Goal: Task Accomplishment & Management: Manage account settings

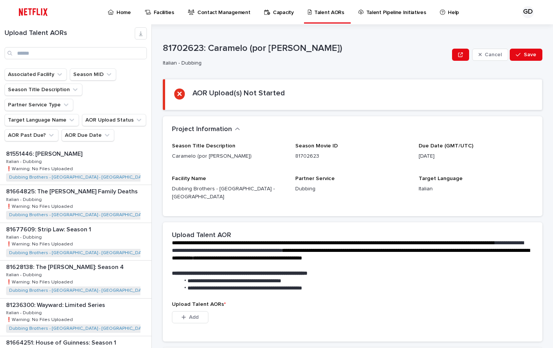
scroll to position [646, 0]
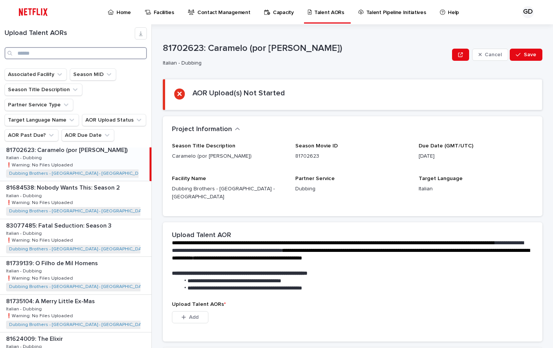
click at [72, 53] on input "Search" at bounding box center [76, 53] width 142 height 12
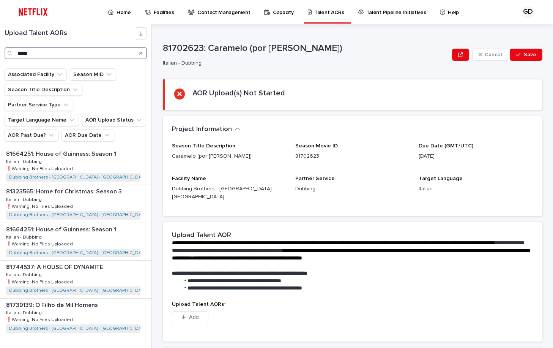
type input "*****"
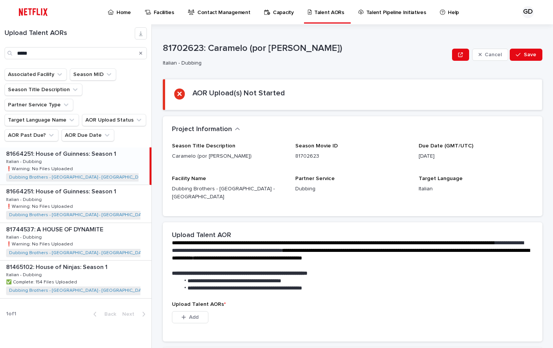
click at [103, 153] on div "81664251: House of Guinness: Season 1 81664251: House of Guinness: Season 1 Ita…" at bounding box center [75, 165] width 150 height 37
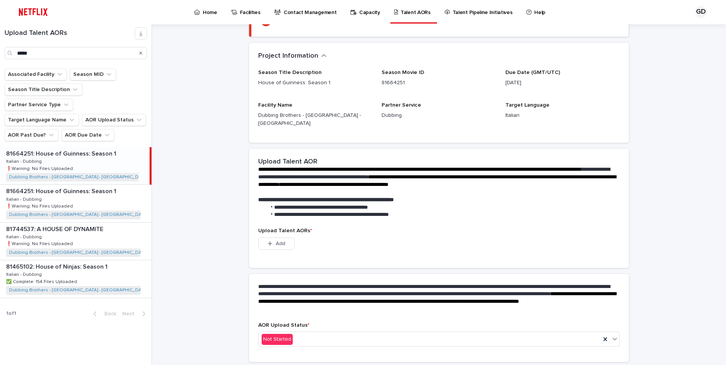
scroll to position [76, 0]
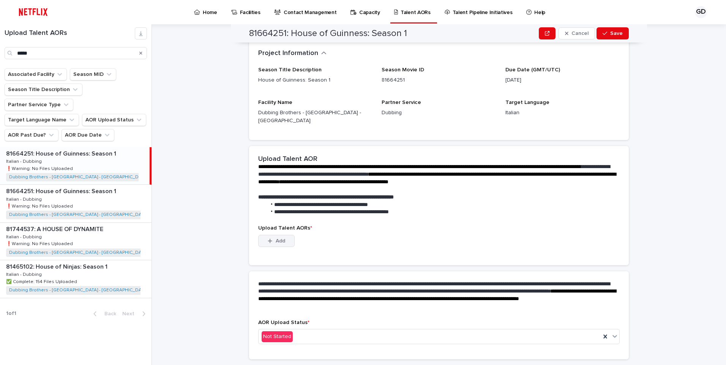
click at [284, 236] on button "Add" at bounding box center [276, 241] width 36 height 12
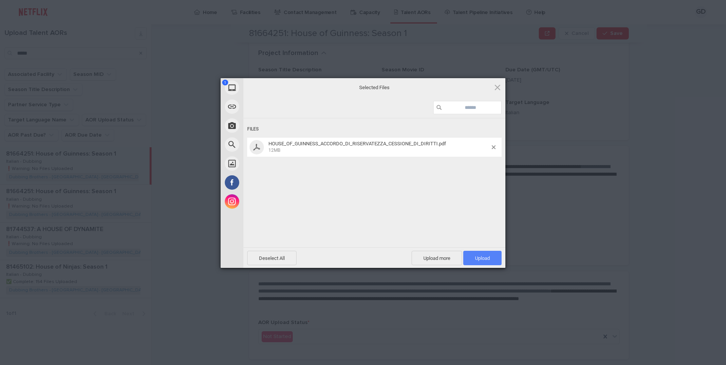
click at [475, 262] on span "Upload 1" at bounding box center [482, 258] width 38 height 14
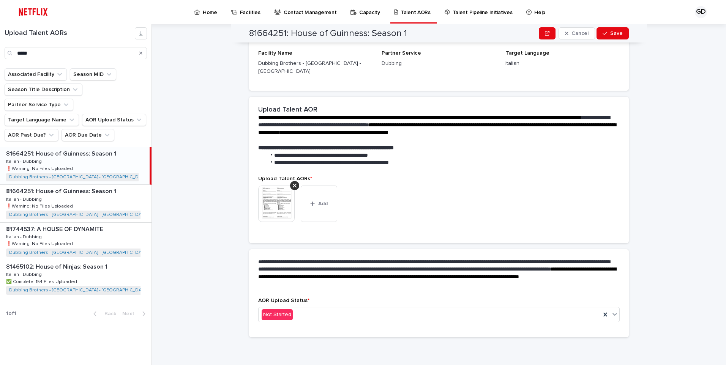
scroll to position [71, 0]
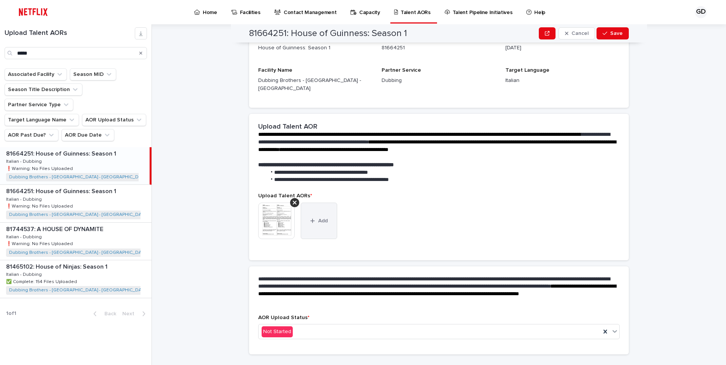
click at [310, 216] on button "Add" at bounding box center [319, 221] width 36 height 36
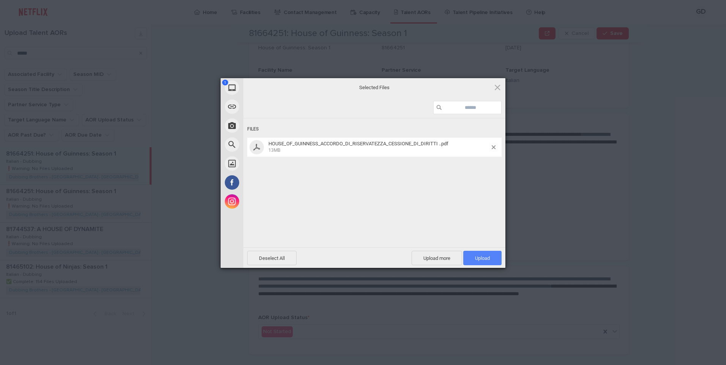
click at [480, 256] on span "Upload 1" at bounding box center [482, 259] width 15 height 6
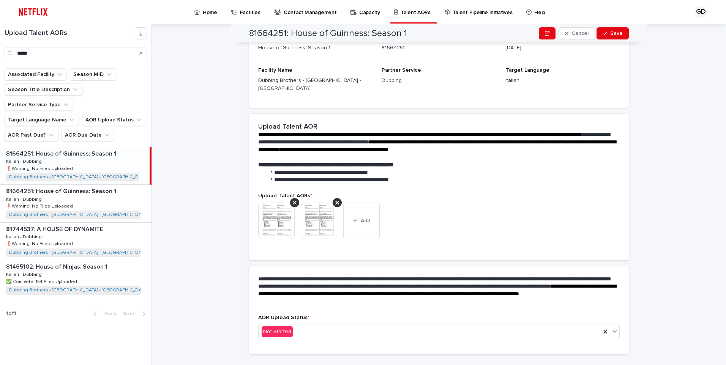
click at [285, 221] on img at bounding box center [276, 221] width 36 height 36
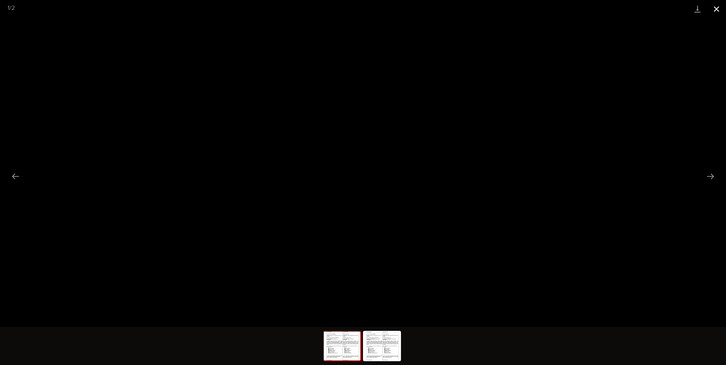
click at [553, 13] on button "Close gallery" at bounding box center [716, 9] width 19 height 18
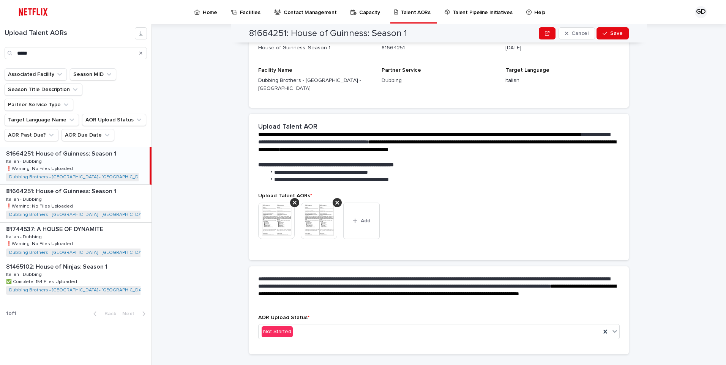
click at [326, 212] on img at bounding box center [319, 221] width 36 height 36
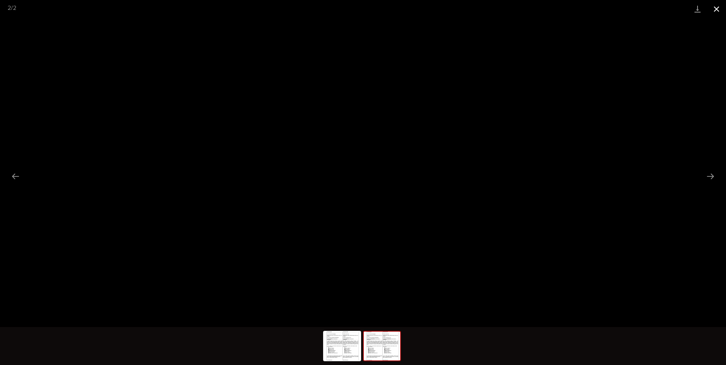
click at [553, 10] on button "Close gallery" at bounding box center [716, 9] width 19 height 18
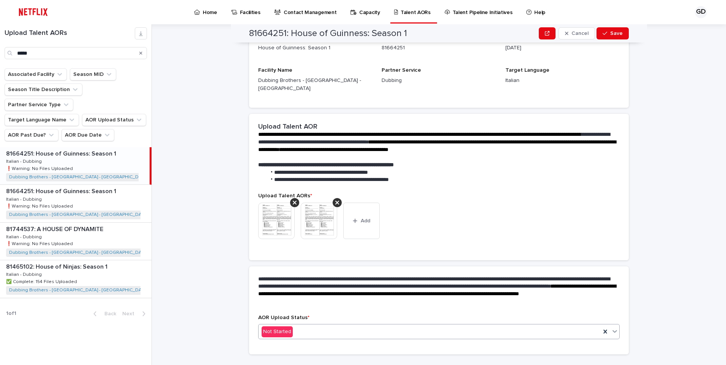
click at [380, 326] on div "Not Started" at bounding box center [430, 332] width 342 height 13
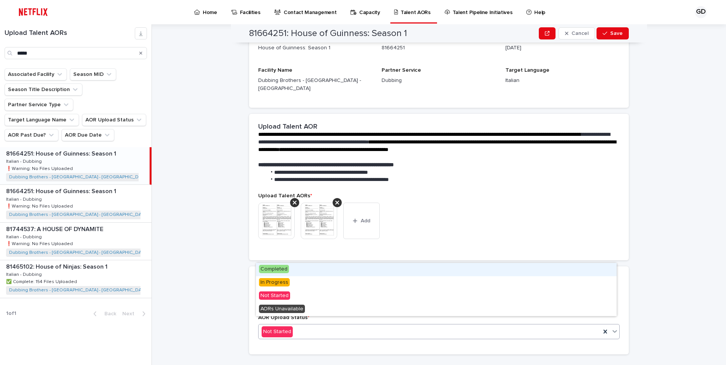
click at [358, 272] on div "Completed" at bounding box center [436, 269] width 361 height 13
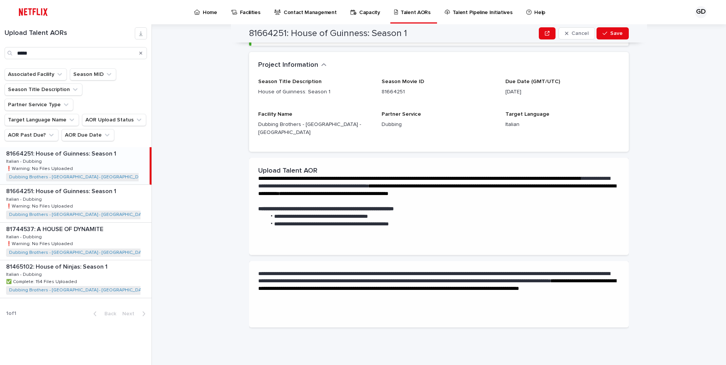
scroll to position [0, 0]
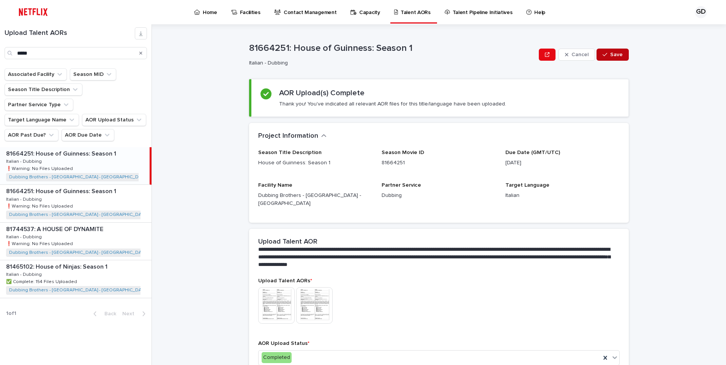
click at [553, 55] on span "Save" at bounding box center [616, 54] width 13 height 5
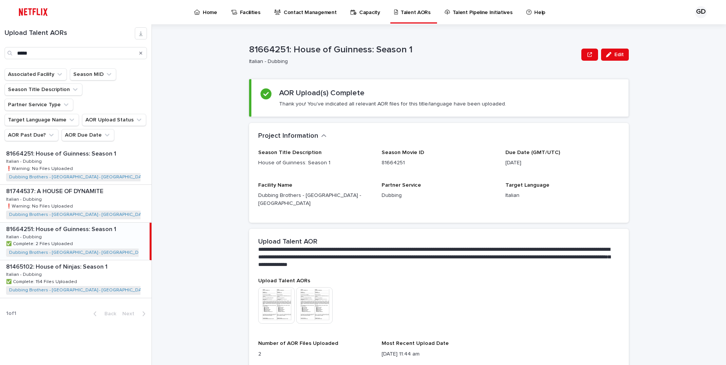
click at [141, 55] on icon "Search" at bounding box center [140, 53] width 3 height 5
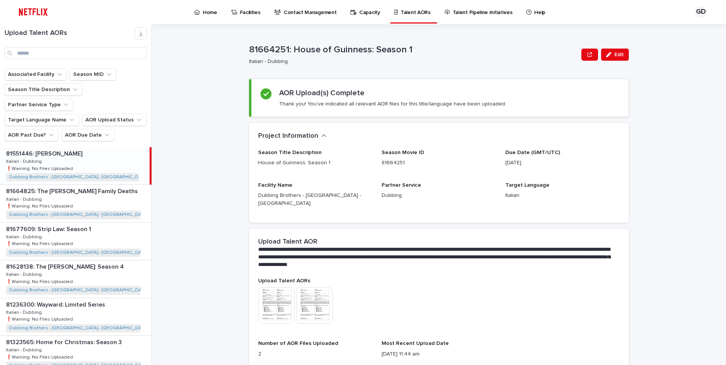
click at [90, 150] on p at bounding box center [76, 153] width 141 height 7
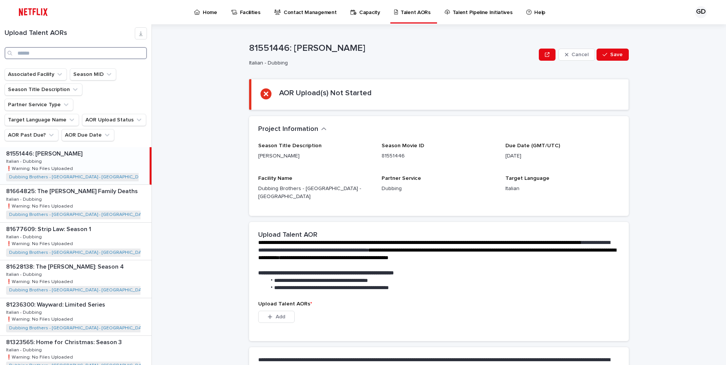
click at [69, 52] on input "Search" at bounding box center [76, 53] width 142 height 12
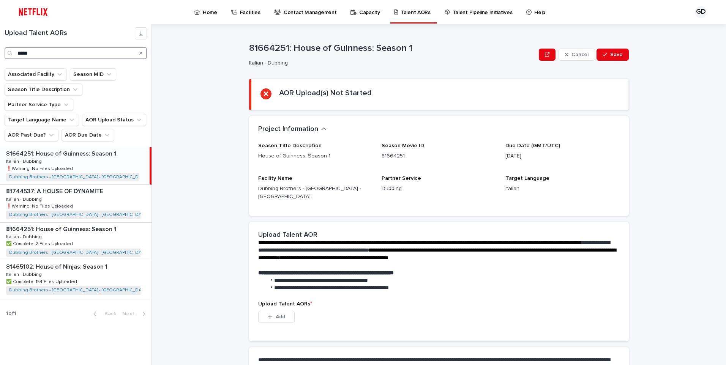
type input "*****"
click at [88, 150] on div "81664251: House of Guinness: Season 1 81664251: House of Guinness: Season 1 Ita…" at bounding box center [75, 165] width 150 height 37
click at [142, 55] on icon "Search" at bounding box center [140, 53] width 3 height 5
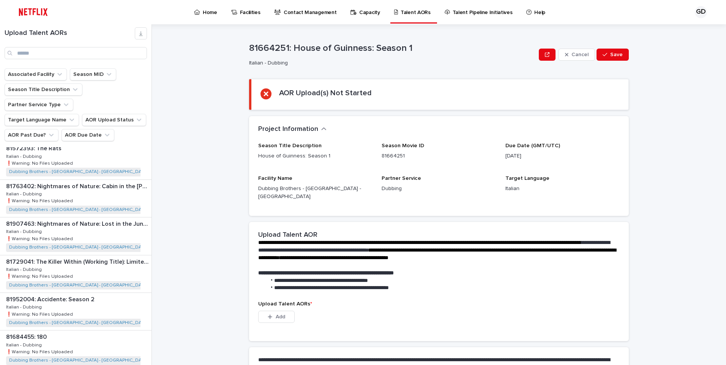
scroll to position [924, 0]
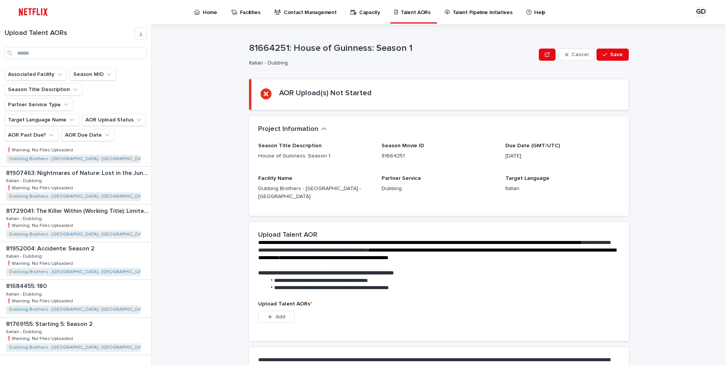
click at [124, 348] on span "Next" at bounding box center [130, 370] width 17 height 5
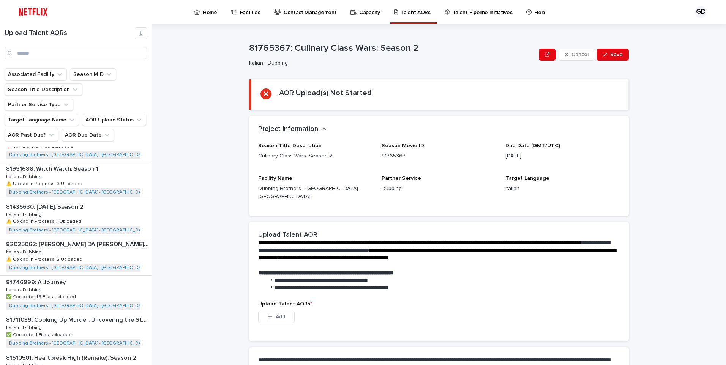
scroll to position [393, 0]
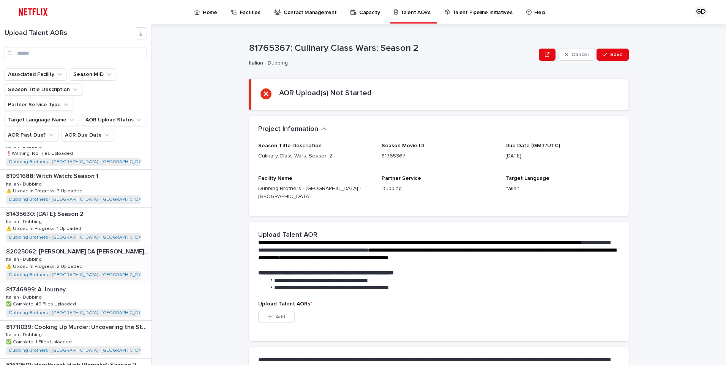
click at [117, 245] on div "82025062: [PERSON_NAME] DA [PERSON_NAME]: Season 2 82025062: [PERSON_NAME] DA […" at bounding box center [76, 263] width 152 height 37
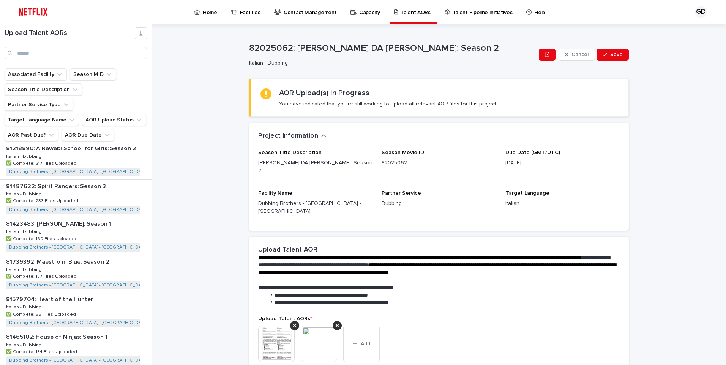
scroll to position [924, 0]
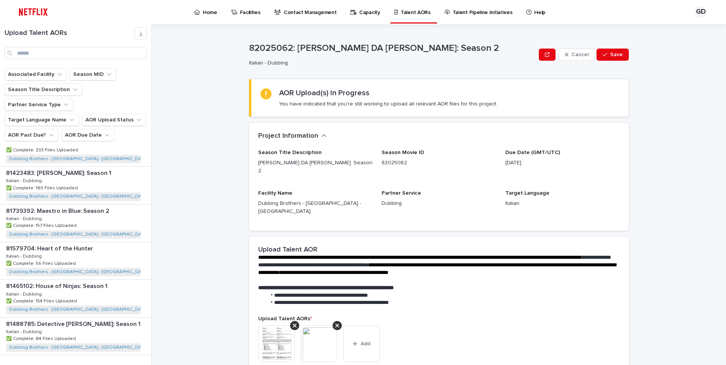
click at [130, 348] on span "Next" at bounding box center [130, 370] width 17 height 5
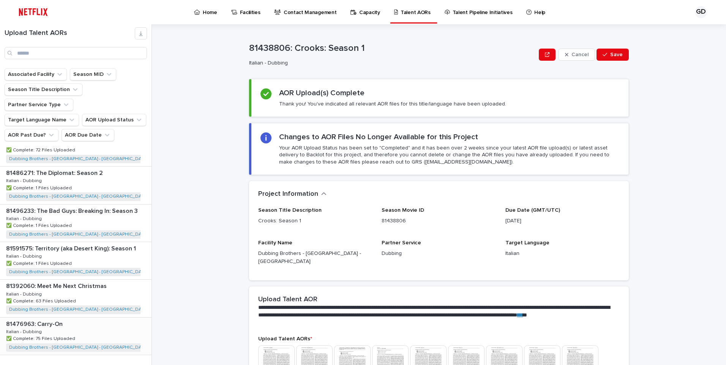
drag, startPoint x: 122, startPoint y: 355, endPoint x: 113, endPoint y: 325, distance: 31.3
click at [122, 348] on span "Next" at bounding box center [130, 370] width 17 height 5
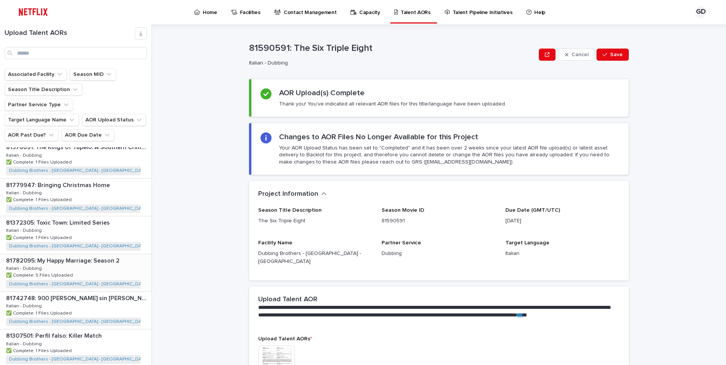
scroll to position [811, 0]
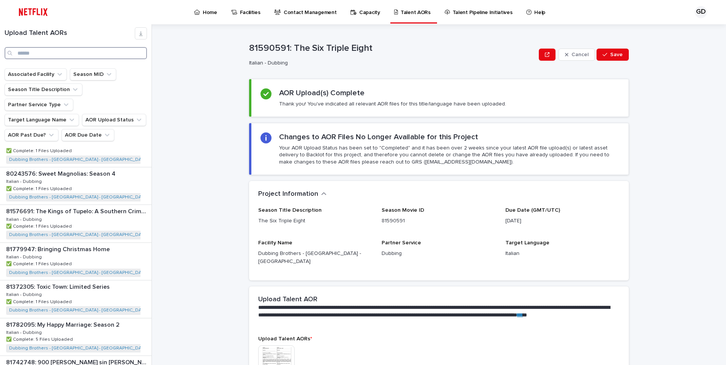
drag, startPoint x: 58, startPoint y: 54, endPoint x: 6, endPoint y: 55, distance: 51.7
click at [6, 55] on div "Search" at bounding box center [76, 53] width 142 height 12
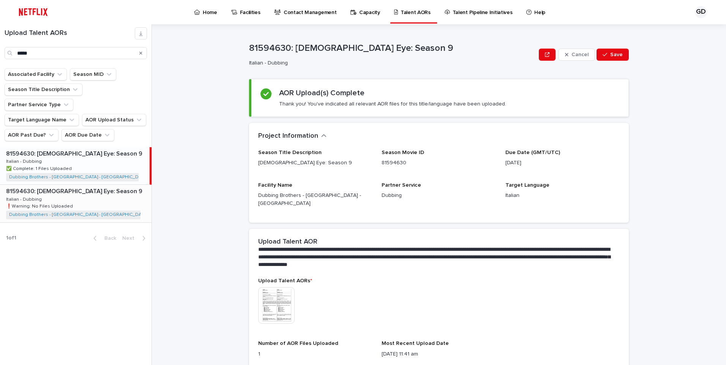
click at [88, 186] on div "81594630: [DEMOGRAPHIC_DATA] Eye: Season 9 81594630: [DEMOGRAPHIC_DATA] Eye: Se…" at bounding box center [76, 203] width 152 height 37
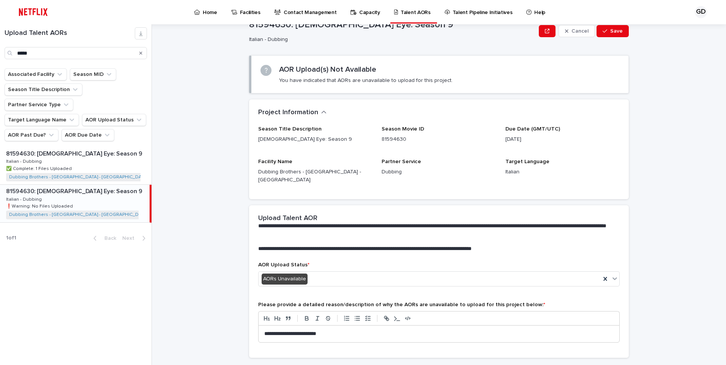
scroll to position [36, 0]
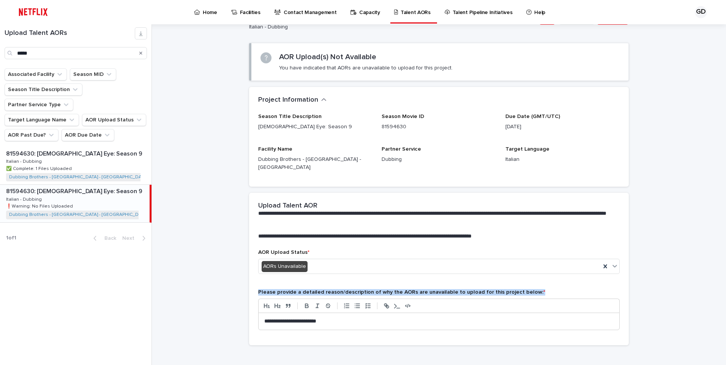
drag, startPoint x: 537, startPoint y: 284, endPoint x: 253, endPoint y: 288, distance: 283.4
click at [253, 288] on div "**********" at bounding box center [439, 298] width 380 height 96
drag, startPoint x: 253, startPoint y: 288, endPoint x: 376, endPoint y: 232, distance: 135.1
click at [376, 233] on p "**********" at bounding box center [437, 237] width 359 height 8
click at [461, 318] on p "**********" at bounding box center [438, 322] width 349 height 8
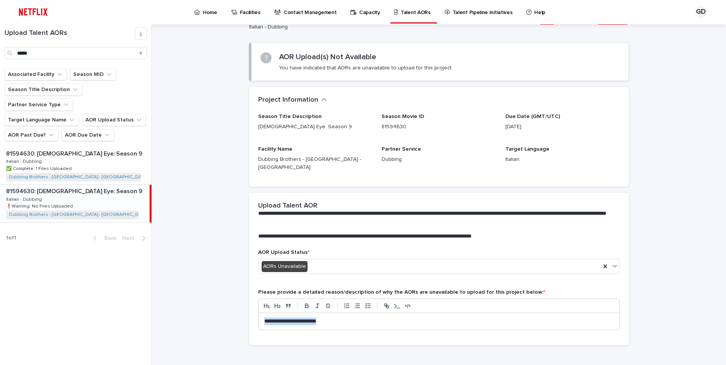
drag, startPoint x: 342, startPoint y: 316, endPoint x: 261, endPoint y: 314, distance: 81.3
click at [261, 314] on div "**********" at bounding box center [439, 321] width 361 height 17
copy p "**********"
drag, startPoint x: 47, startPoint y: 57, endPoint x: 16, endPoint y: 54, distance: 32.0
click at [16, 54] on div "*****" at bounding box center [76, 53] width 142 height 12
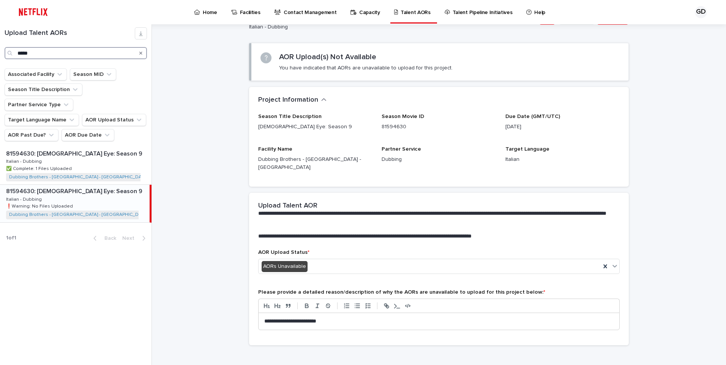
type input "*****"
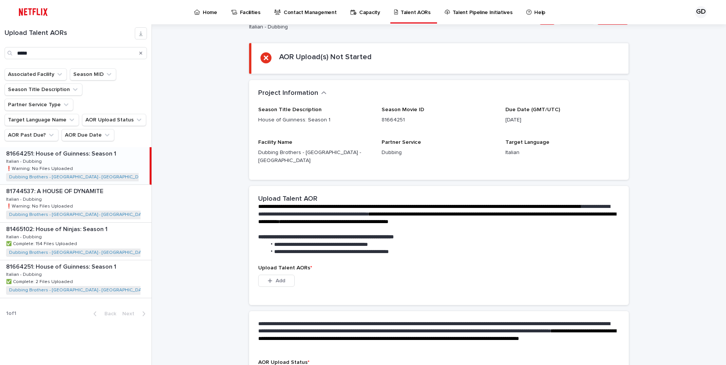
click at [90, 147] on div "81664251: House of Guinness: Season 1 81664251: House of Guinness: Season 1 Ita…" at bounding box center [75, 165] width 150 height 37
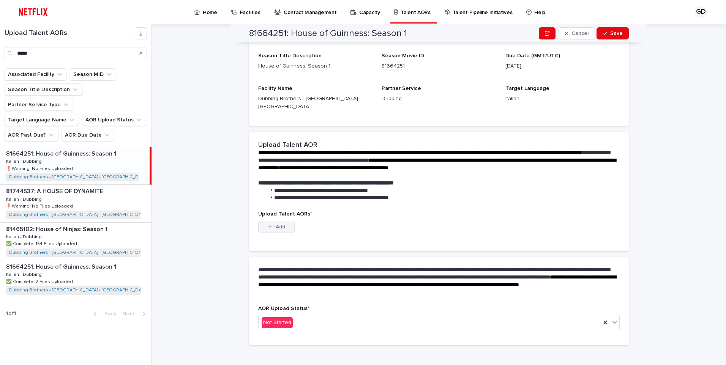
click at [280, 224] on span "Add" at bounding box center [280, 226] width 9 height 5
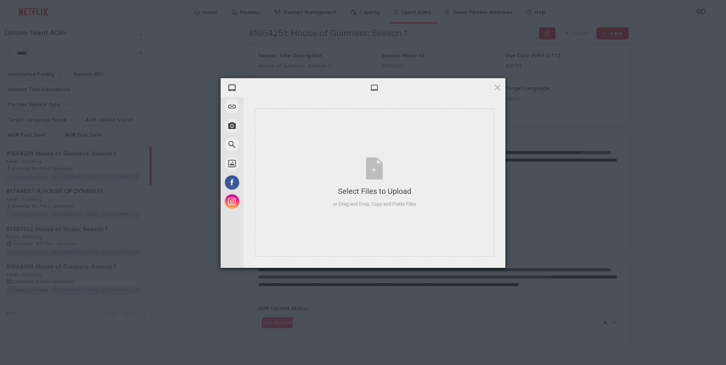
click at [502, 88] on div at bounding box center [374, 87] width 262 height 19
click at [496, 89] on span at bounding box center [497, 87] width 8 height 8
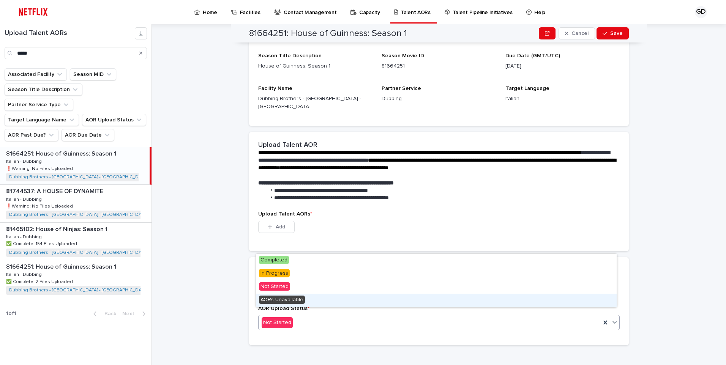
click at [287, 301] on span "AORs Unavailable" at bounding box center [282, 300] width 46 height 8
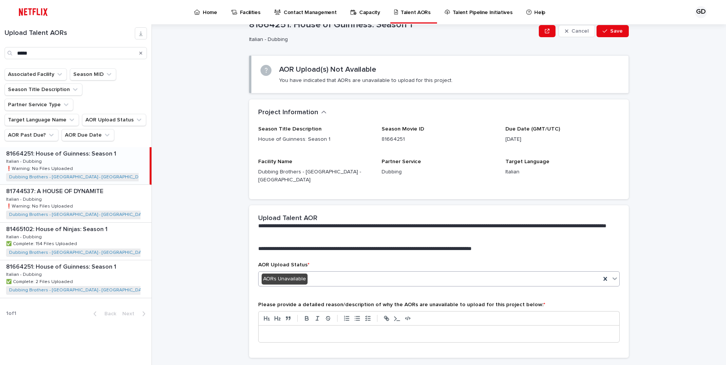
scroll to position [36, 0]
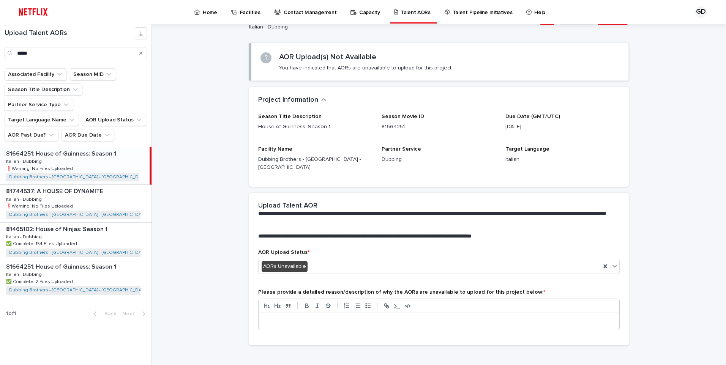
click at [301, 313] on div at bounding box center [439, 321] width 361 height 17
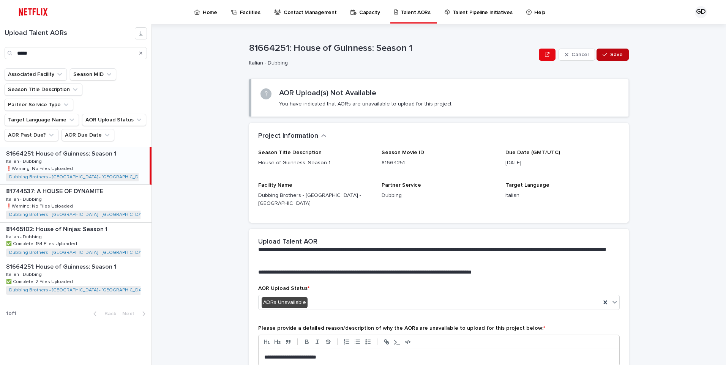
click at [553, 57] on button "Save" at bounding box center [613, 55] width 32 height 12
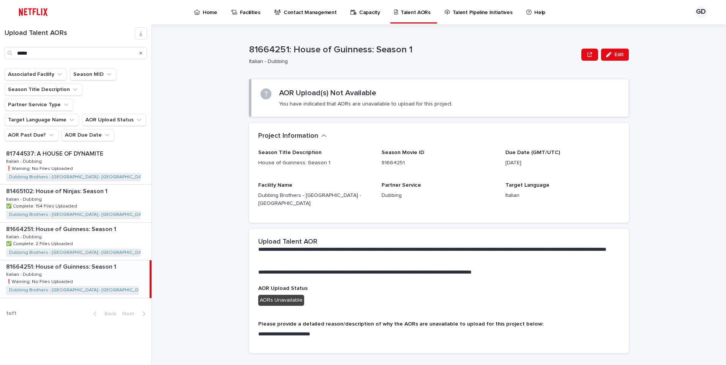
click at [141, 55] on icon "Search" at bounding box center [140, 53] width 3 height 5
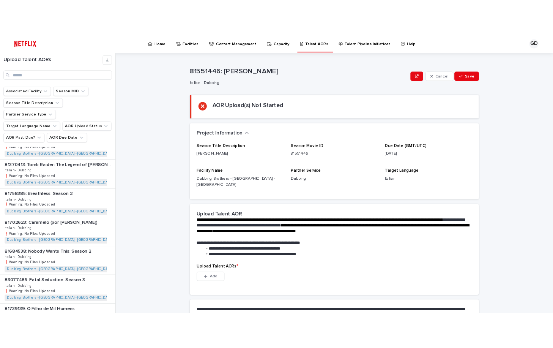
scroll to position [494, 0]
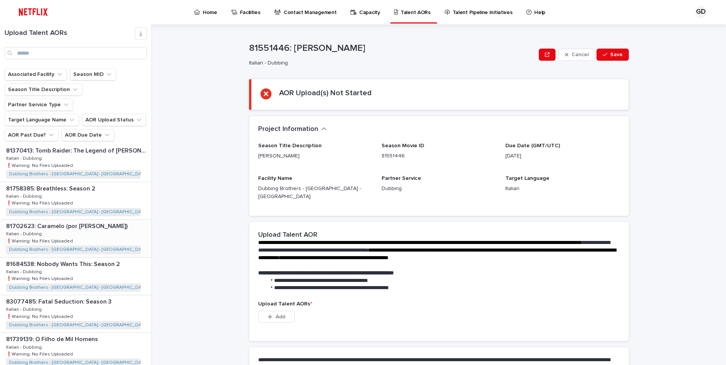
click at [118, 224] on div "81702623: Caramelo (por [PERSON_NAME]) 81702623: Caramelo (por [PERSON_NAME]) I…" at bounding box center [76, 238] width 152 height 37
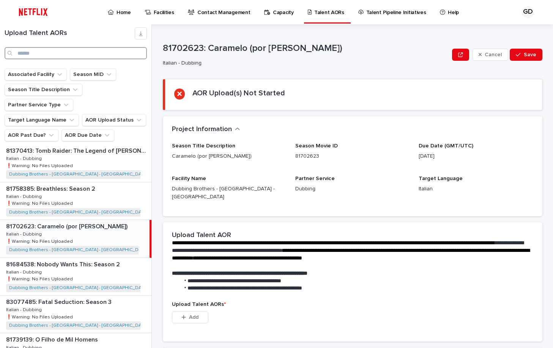
click at [25, 51] on input "Search" at bounding box center [76, 53] width 142 height 12
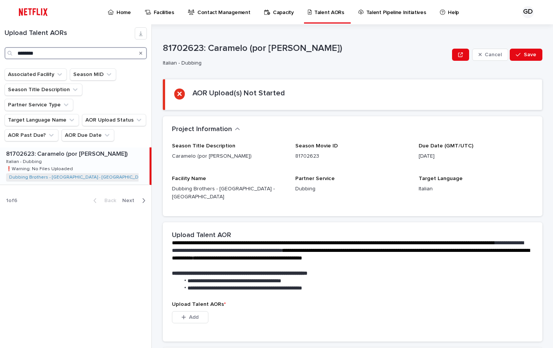
type input "********"
click at [71, 149] on p "81702623: Caramelo (por [PERSON_NAME])" at bounding box center [67, 153] width 123 height 9
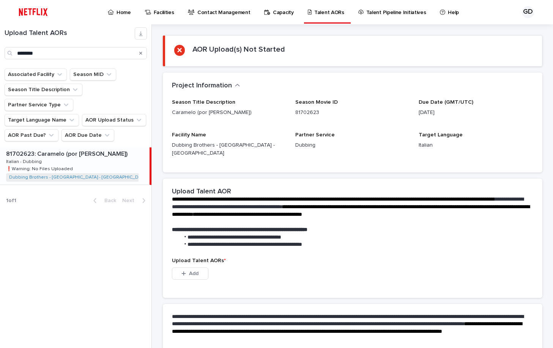
scroll to position [107, 0]
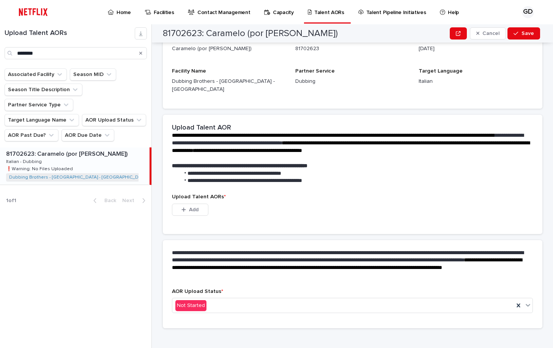
click at [195, 209] on div "Add" at bounding box center [190, 211] width 36 height 15
click at [195, 205] on button "Add" at bounding box center [190, 210] width 36 height 12
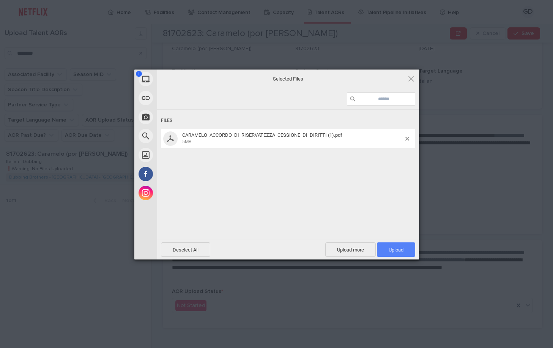
click at [394, 246] on span "Upload 1" at bounding box center [396, 249] width 38 height 14
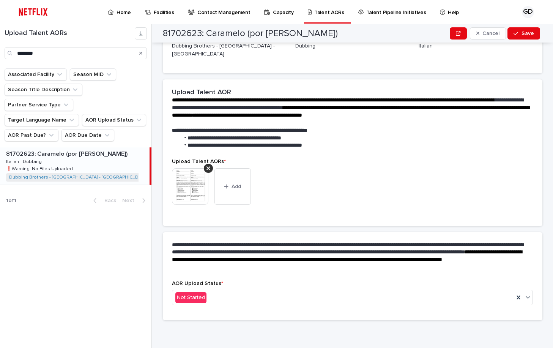
scroll to position [98, 0]
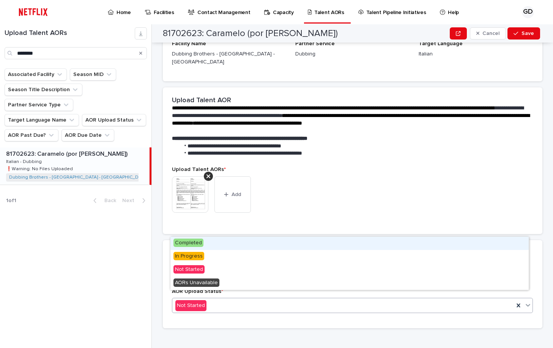
click at [221, 300] on div "Not Started" at bounding box center [343, 305] width 342 height 13
click at [215, 246] on div "Completed" at bounding box center [350, 243] width 359 height 13
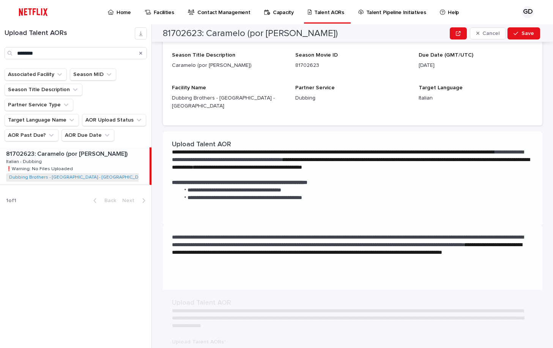
scroll to position [0, 0]
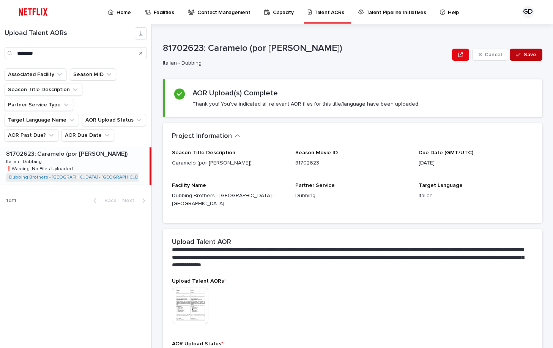
click at [536, 51] on button "Save" at bounding box center [526, 55] width 32 height 12
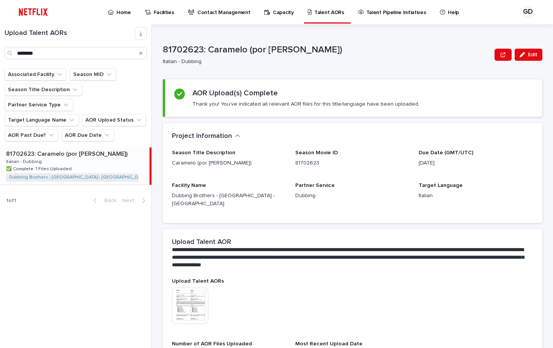
click at [143, 54] on div "Search" at bounding box center [141, 53] width 12 height 12
click at [139, 54] on div "Search" at bounding box center [141, 53] width 12 height 12
click at [140, 51] on icon "Search" at bounding box center [140, 53] width 3 height 5
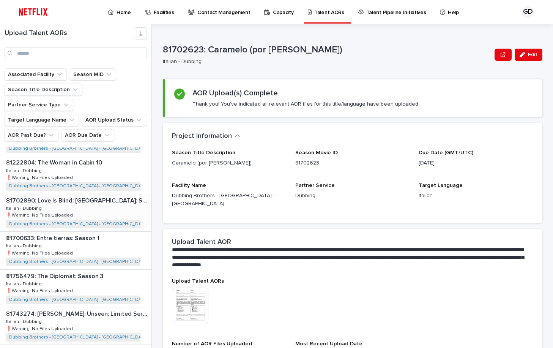
scroll to position [228, 0]
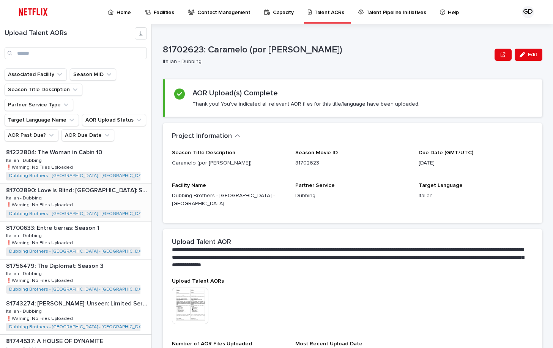
click at [104, 195] on div "81702890: Love Is Blind: [GEOGRAPHIC_DATA]: Season 2 81702890: Love Is Blind: […" at bounding box center [76, 202] width 152 height 37
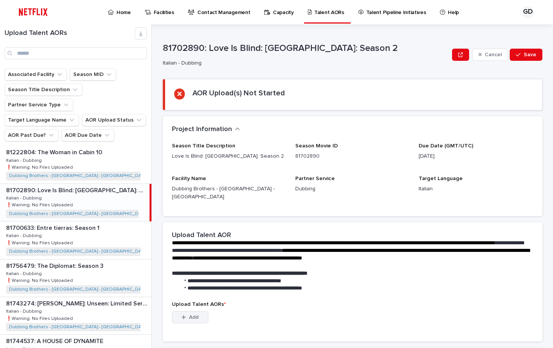
click at [203, 311] on button "Add" at bounding box center [190, 317] width 36 height 12
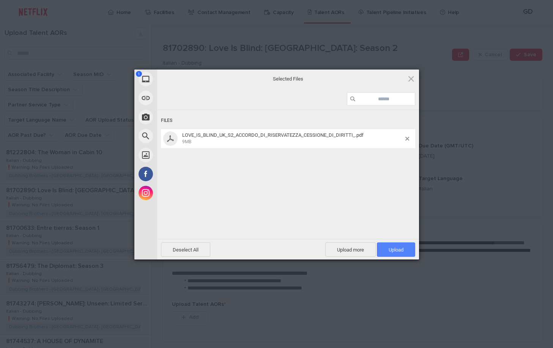
click at [390, 248] on span "Upload 1" at bounding box center [396, 250] width 15 height 6
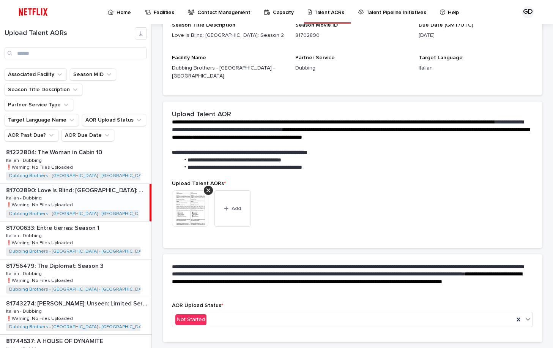
scroll to position [98, 0]
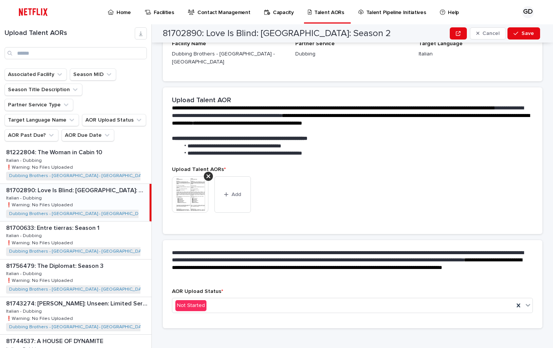
click at [181, 182] on img at bounding box center [190, 194] width 36 height 36
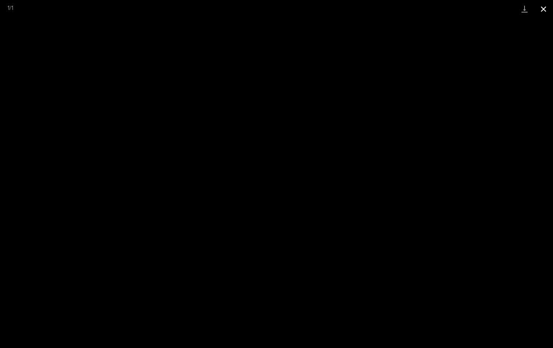
click at [544, 13] on button "Close gallery" at bounding box center [543, 9] width 19 height 18
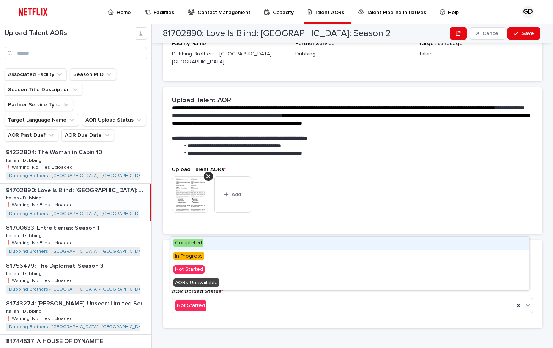
click at [221, 299] on div "Not Started" at bounding box center [343, 305] width 342 height 13
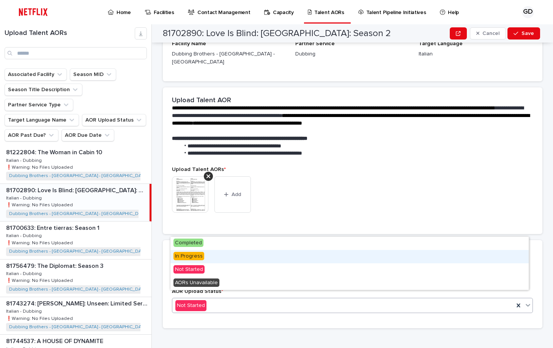
click at [224, 253] on div "In Progress" at bounding box center [350, 256] width 359 height 13
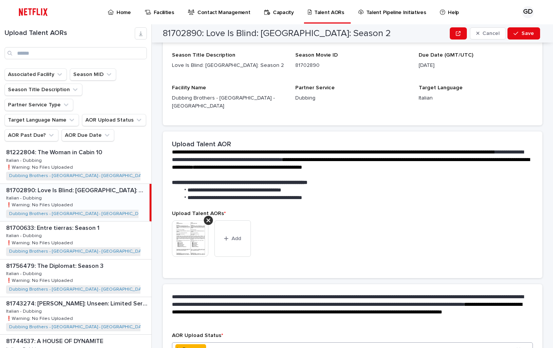
scroll to position [120, 0]
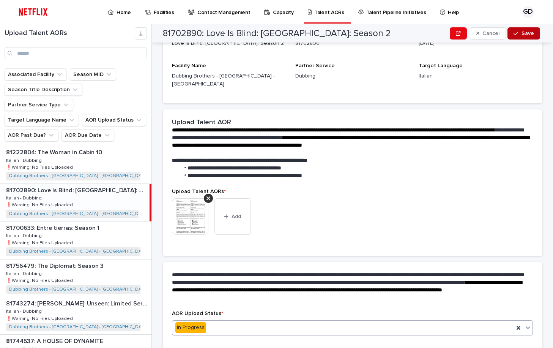
click at [524, 31] on span "Save" at bounding box center [528, 33] width 13 height 5
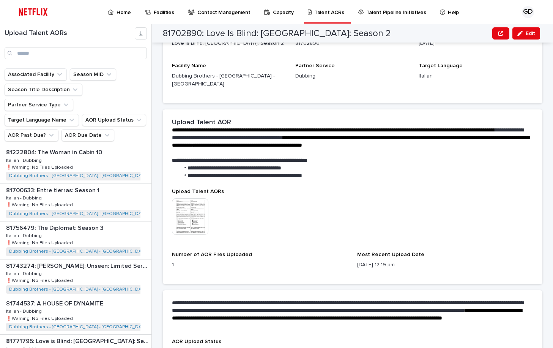
scroll to position [136, 0]
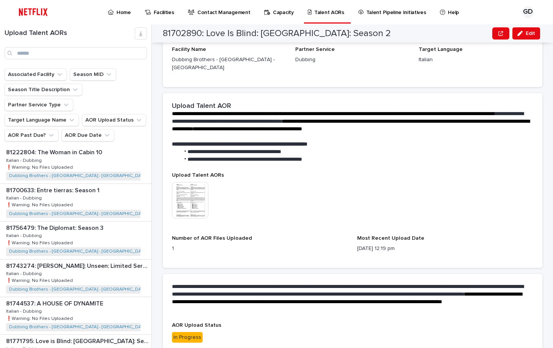
click at [198, 207] on img at bounding box center [190, 200] width 36 height 36
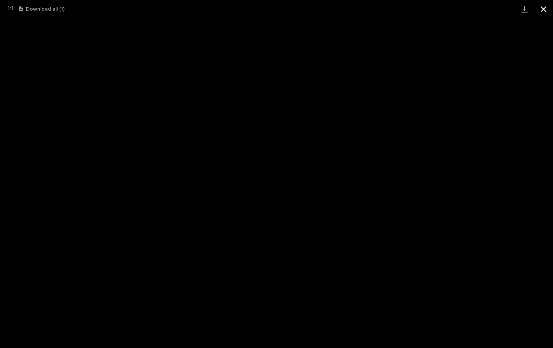
click at [545, 8] on button "Close gallery" at bounding box center [543, 9] width 19 height 18
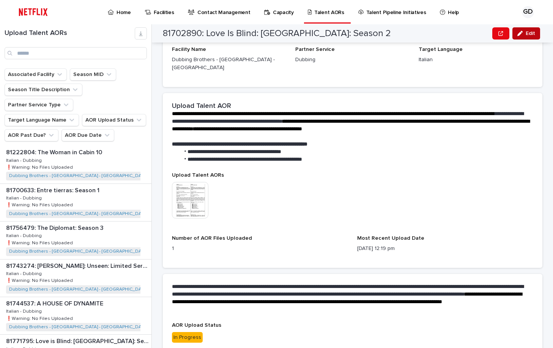
click at [526, 35] on span "Edit" at bounding box center [530, 33] width 9 height 5
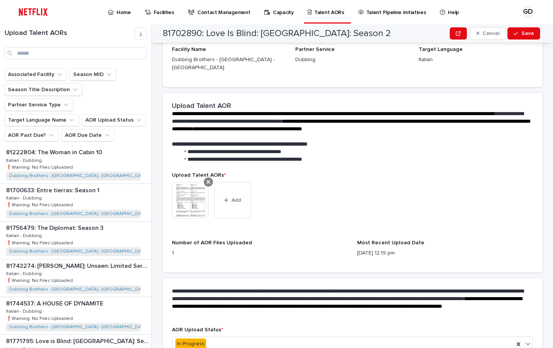
click at [207, 179] on icon at bounding box center [209, 182] width 4 height 6
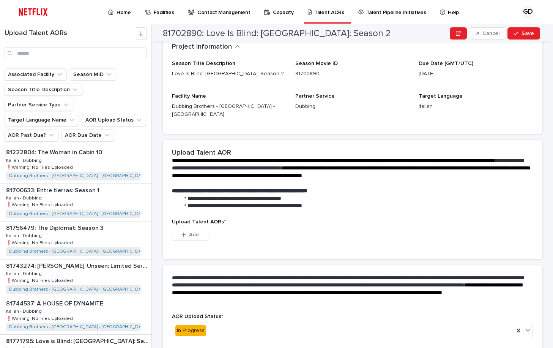
scroll to position [0, 0]
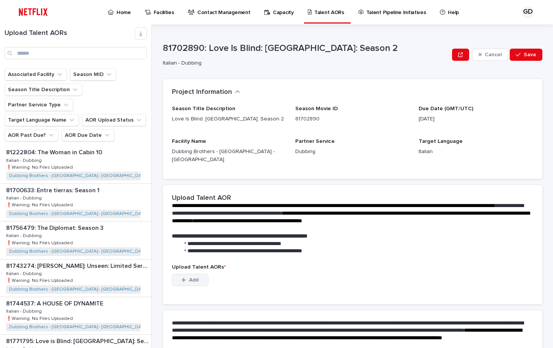
click at [186, 277] on div "button" at bounding box center [186, 279] width 8 height 5
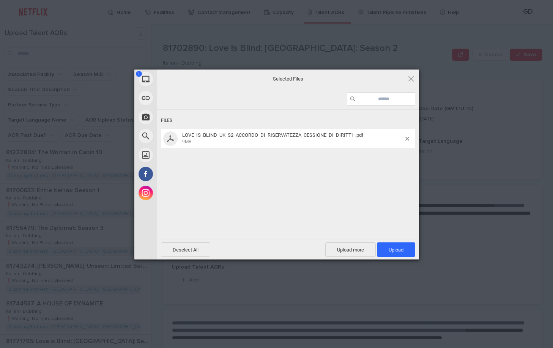
click at [248, 139] on span "9MB" at bounding box center [292, 141] width 221 height 7
click at [390, 249] on span "Upload 1" at bounding box center [396, 250] width 15 height 6
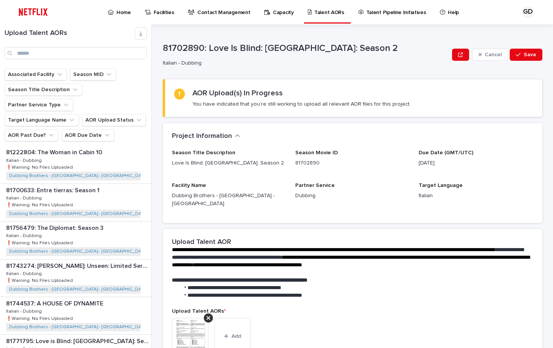
scroll to position [76, 0]
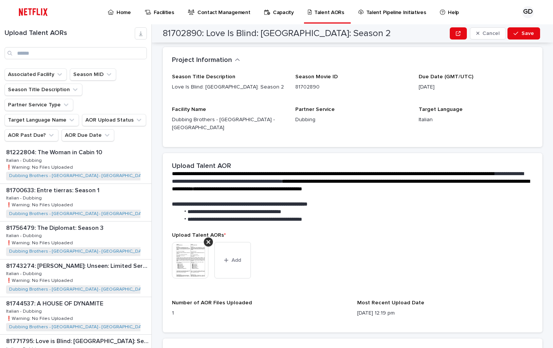
click at [193, 248] on img at bounding box center [190, 260] width 36 height 36
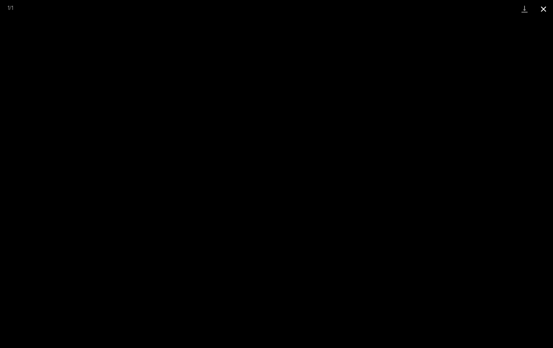
click at [546, 9] on button "Close gallery" at bounding box center [543, 9] width 19 height 18
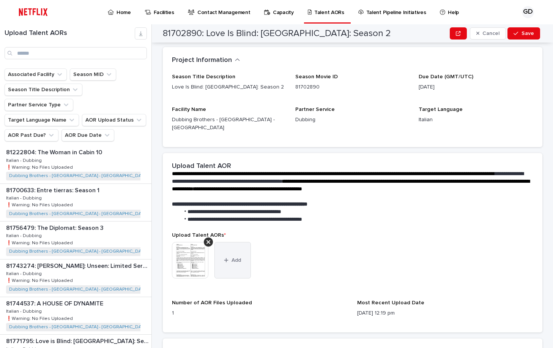
click at [217, 258] on button "Add" at bounding box center [233, 260] width 36 height 36
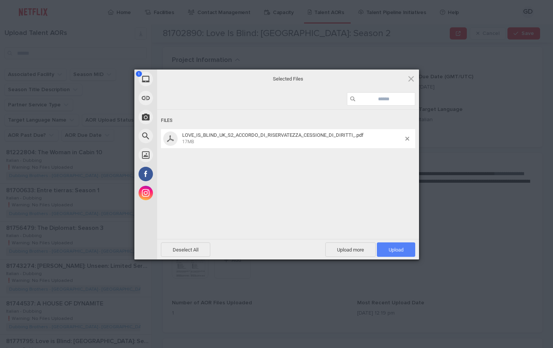
click at [393, 248] on span "Upload 1" at bounding box center [396, 250] width 15 height 6
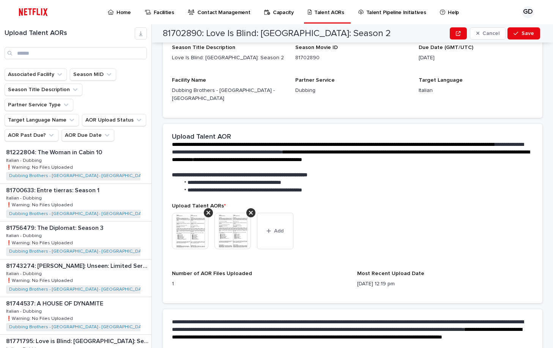
scroll to position [174, 0]
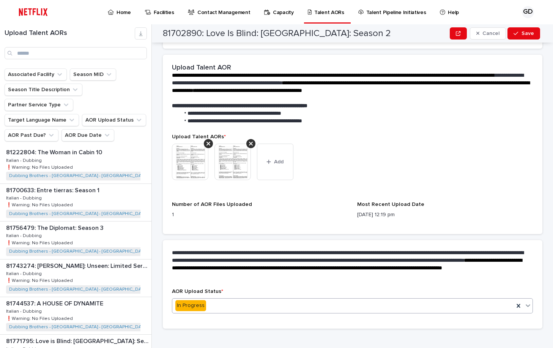
click at [220, 300] on div "In Progress" at bounding box center [343, 305] width 342 height 13
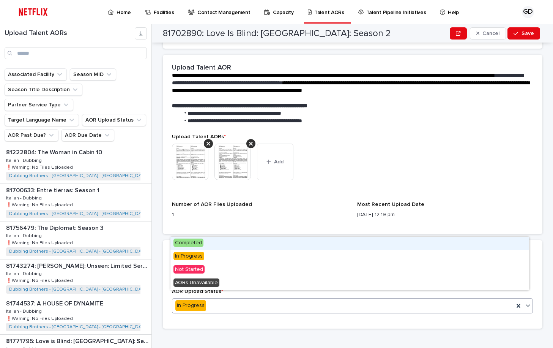
click at [216, 246] on div "Completed" at bounding box center [350, 243] width 359 height 13
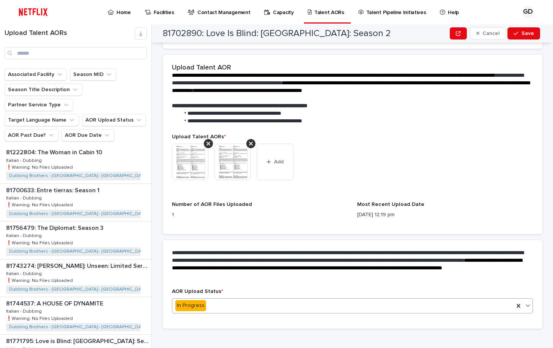
scroll to position [0, 0]
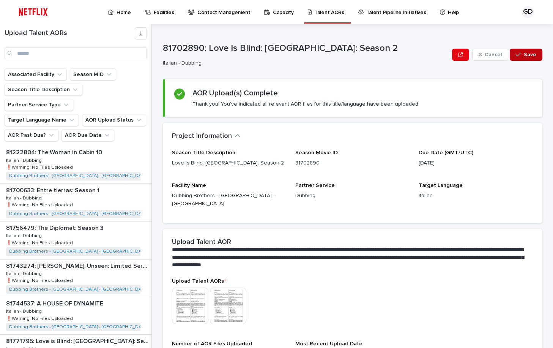
click at [520, 52] on button "Save" at bounding box center [526, 55] width 32 height 12
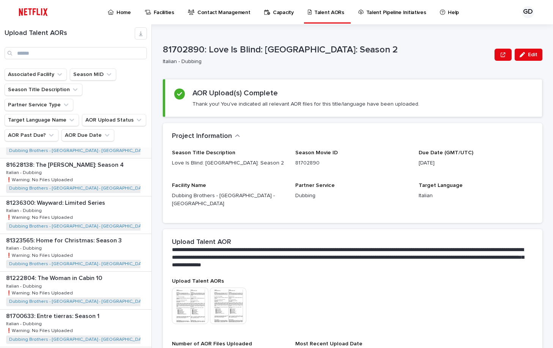
scroll to position [114, 0]
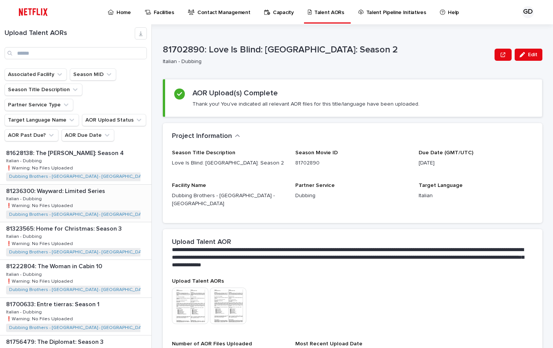
click at [110, 197] on div "81236300: Wayward: Limited Series 81236300: Wayward: Limited Series Italian - D…" at bounding box center [76, 203] width 152 height 37
click at [110, 197] on div "81236300: Wayward: Limited Series 81236300: Wayward: Limited Series Italian - D…" at bounding box center [75, 203] width 150 height 37
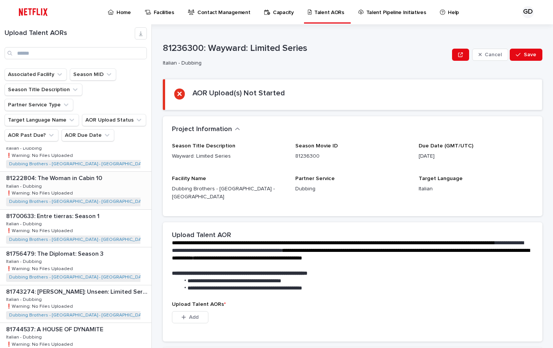
scroll to position [228, 0]
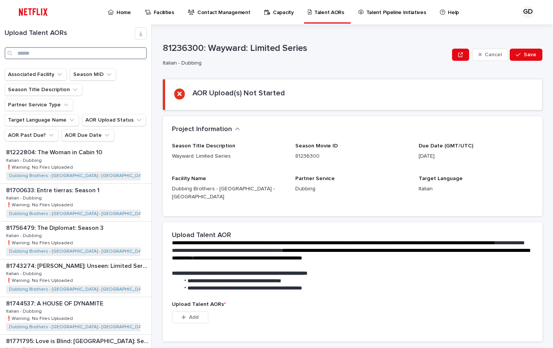
click at [84, 53] on input "Search" at bounding box center [76, 53] width 142 height 12
type input "****"
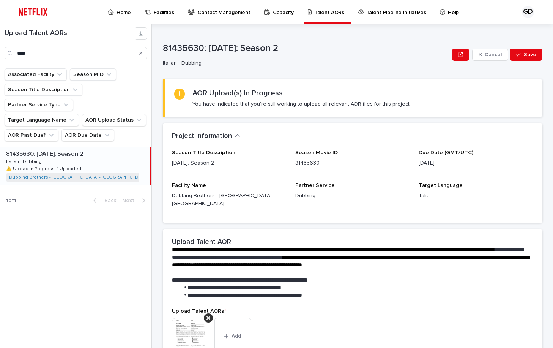
click at [88, 147] on div "81435630: [DATE]: Season 2 81435630: [DATE]: Season 2 Italian - Dubbing Italian…" at bounding box center [75, 165] width 150 height 37
click at [57, 149] on p "81435630: [DATE]: Season 2" at bounding box center [45, 153] width 79 height 9
click at [185, 319] on img at bounding box center [190, 336] width 36 height 36
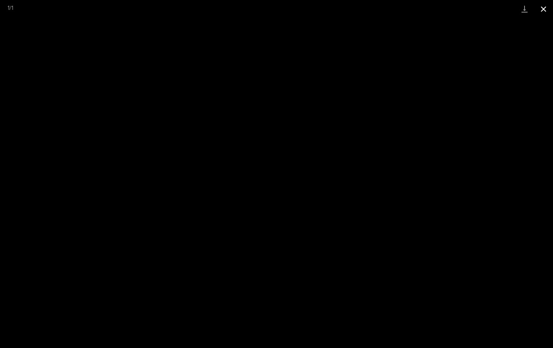
click at [544, 13] on button "Close gallery" at bounding box center [543, 9] width 19 height 18
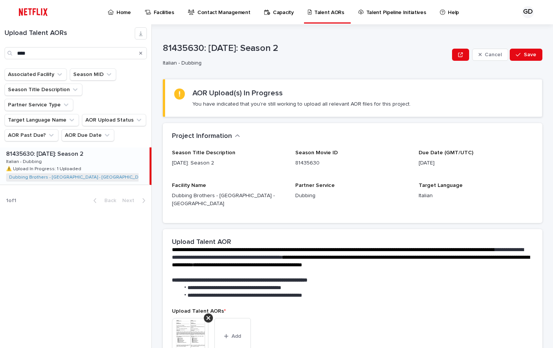
click at [184, 332] on img at bounding box center [190, 336] width 36 height 36
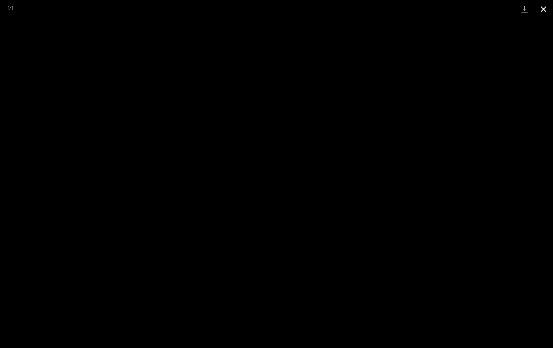
click at [543, 5] on button "Close gallery" at bounding box center [543, 9] width 19 height 18
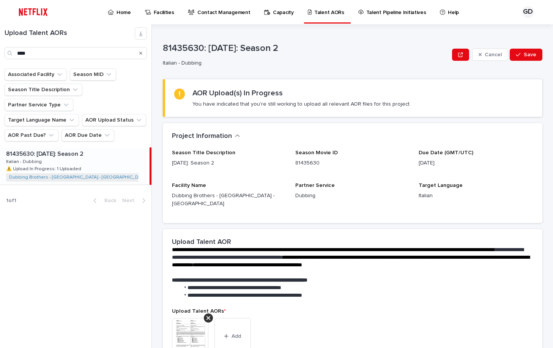
click at [183, 327] on img at bounding box center [190, 336] width 36 height 36
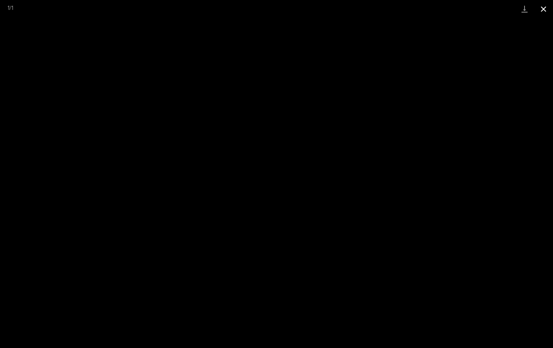
click at [542, 9] on button "Close gallery" at bounding box center [543, 9] width 19 height 18
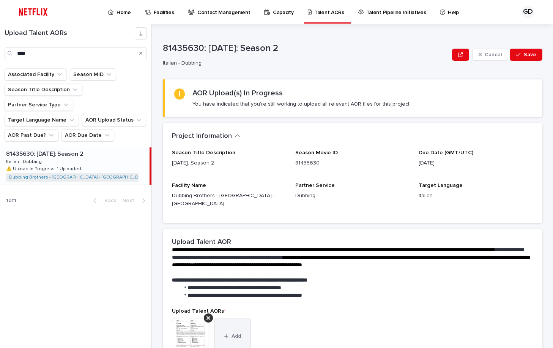
click at [221, 330] on button "Add" at bounding box center [233, 336] width 36 height 36
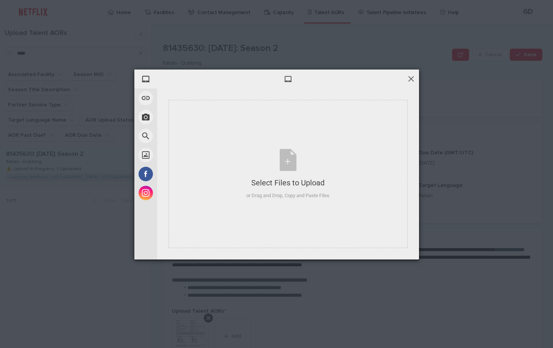
click at [412, 81] on span at bounding box center [411, 78] width 8 height 8
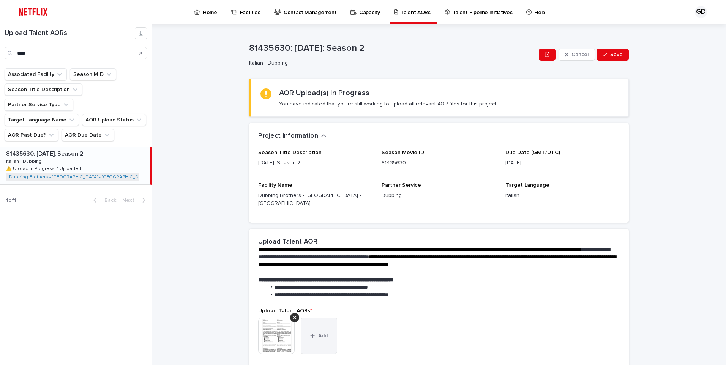
click at [310, 333] on icon "button" at bounding box center [312, 335] width 5 height 5
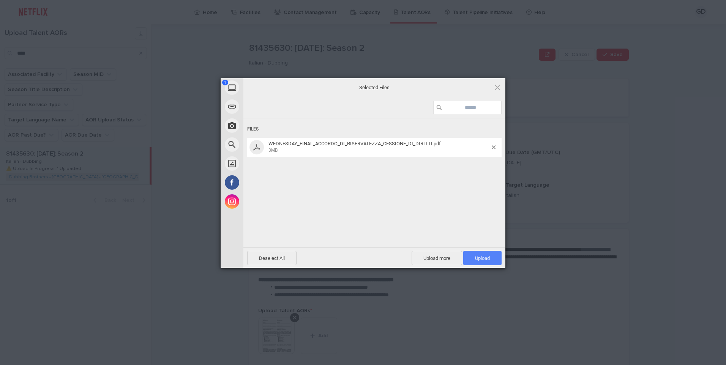
click at [481, 262] on span "Upload 1" at bounding box center [482, 258] width 38 height 14
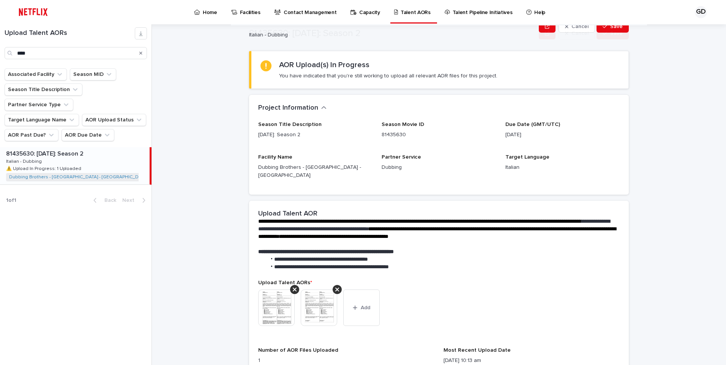
scroll to position [76, 0]
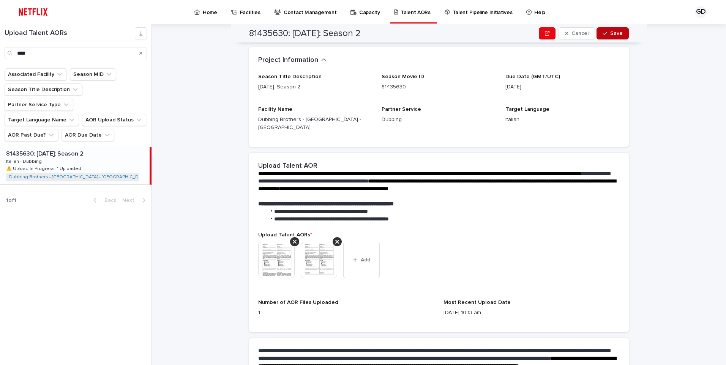
click at [553, 34] on icon "button" at bounding box center [605, 33] width 5 height 3
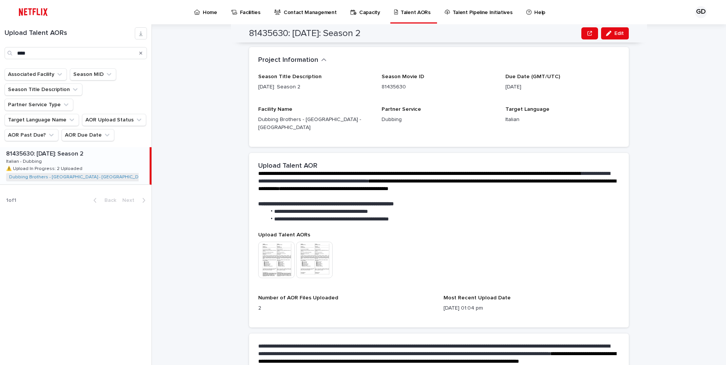
click at [270, 253] on img at bounding box center [276, 260] width 36 height 36
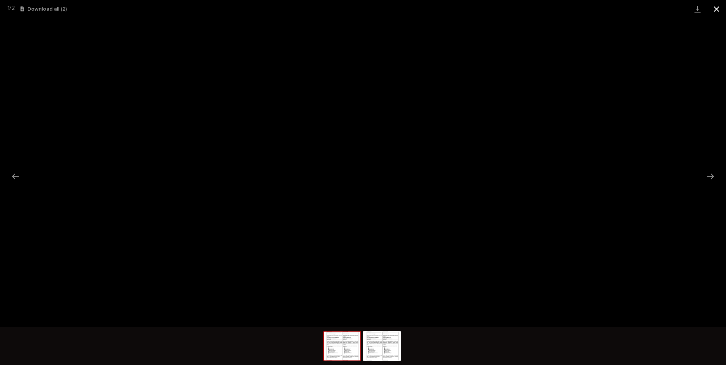
click at [553, 11] on button "Close gallery" at bounding box center [716, 9] width 19 height 18
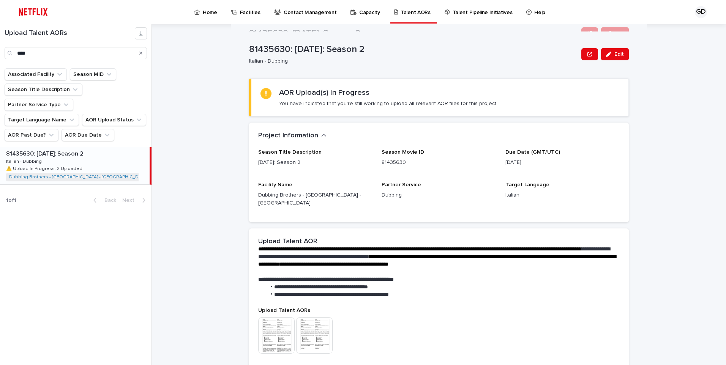
scroll to position [0, 0]
click at [142, 53] on icon "Search" at bounding box center [140, 53] width 3 height 5
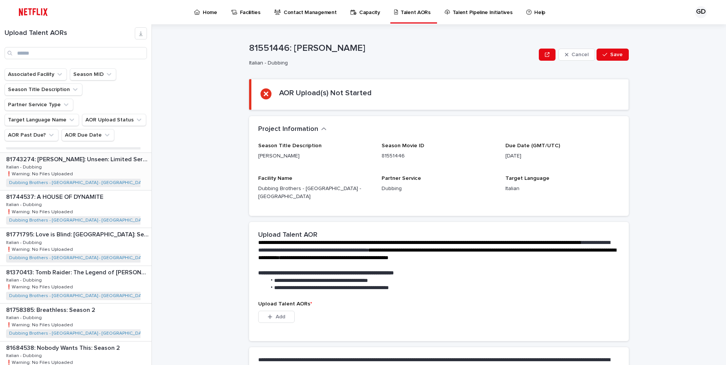
scroll to position [342, 0]
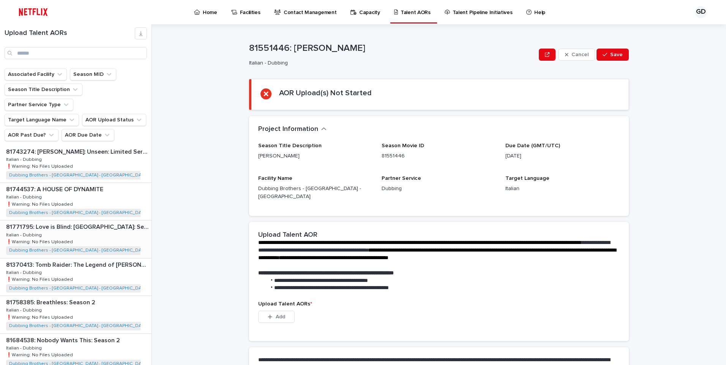
click at [87, 222] on p "81771795: Love is Blind: [GEOGRAPHIC_DATA]: Season 1" at bounding box center [78, 226] width 144 height 9
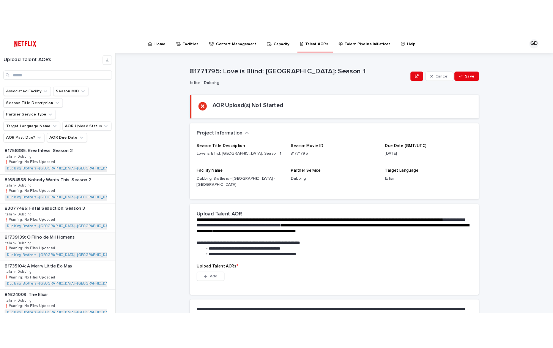
scroll to position [494, 0]
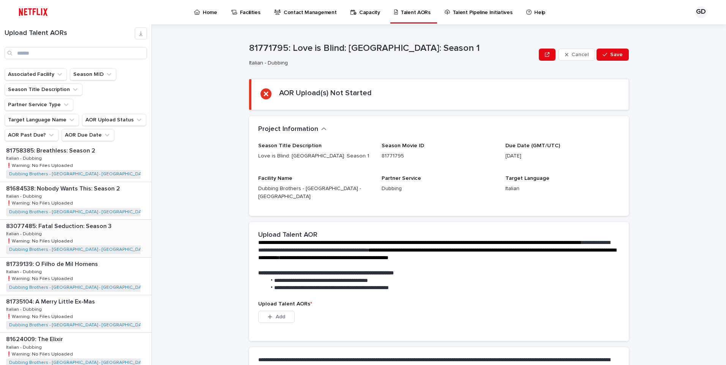
click at [100, 228] on div "83077485: Fatal Seduction: Season 3 83077485: Fatal Seduction: Season 3 Italian…" at bounding box center [76, 238] width 152 height 37
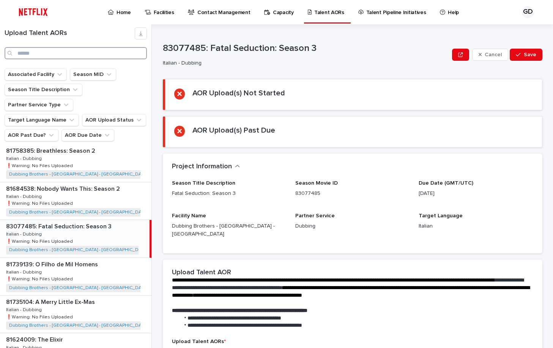
click at [79, 57] on input "Search" at bounding box center [76, 53] width 142 height 12
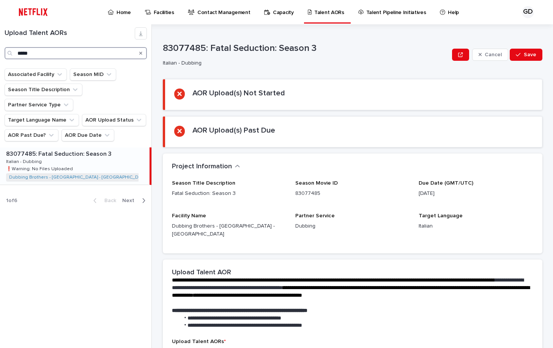
type input "*****"
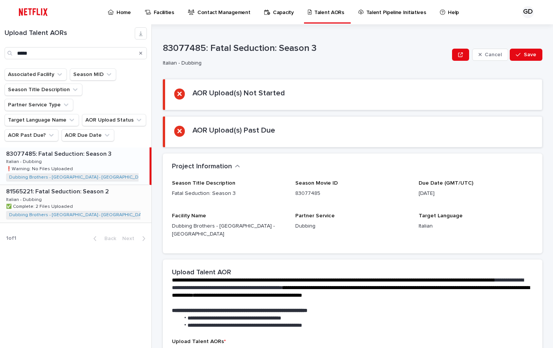
click at [103, 191] on div "81565221: Fatal Seduction: Season 2 81565221: Fatal Seduction: Season 2 Italian…" at bounding box center [76, 203] width 152 height 37
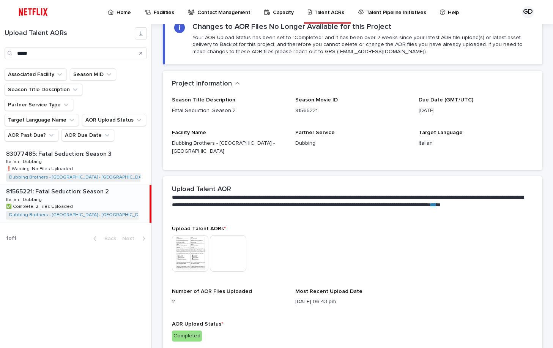
scroll to position [129, 0]
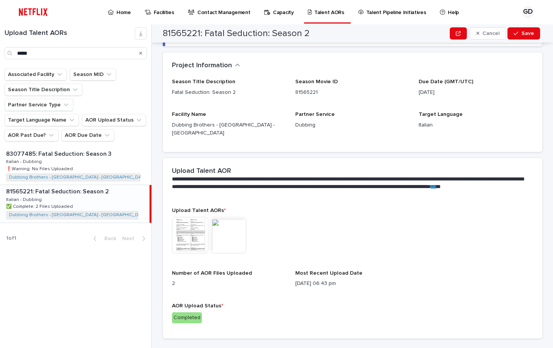
click at [221, 219] on img at bounding box center [228, 235] width 36 height 36
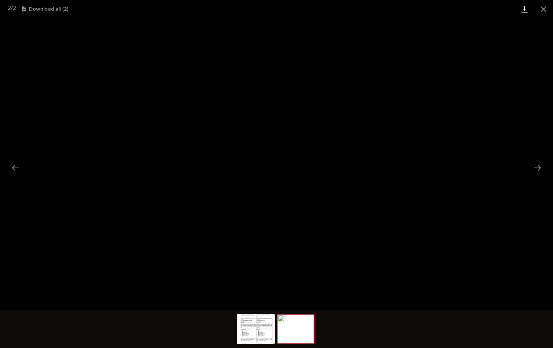
click at [525, 6] on link "Download" at bounding box center [524, 9] width 19 height 18
click at [544, 11] on button "Close gallery" at bounding box center [543, 9] width 19 height 18
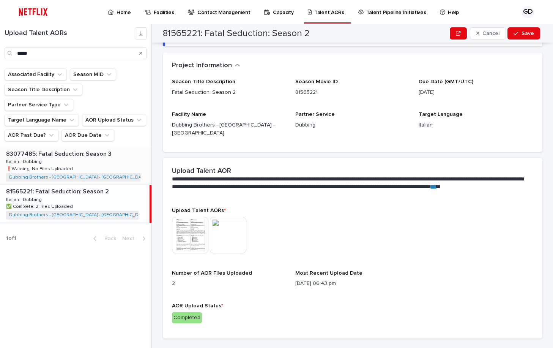
click at [112, 147] on div "83077485: Fatal Seduction: Season 3 83077485: Fatal Seduction: Season 3 Italian…" at bounding box center [76, 165] width 152 height 37
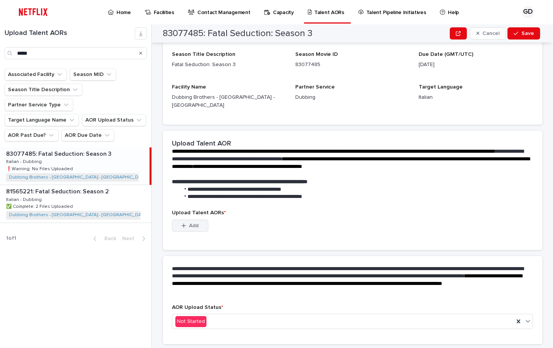
click at [198, 220] on button "Add" at bounding box center [190, 226] width 36 height 12
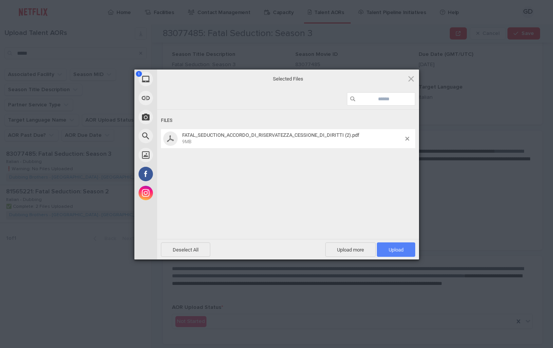
click at [395, 254] on span "Upload 1" at bounding box center [396, 249] width 38 height 14
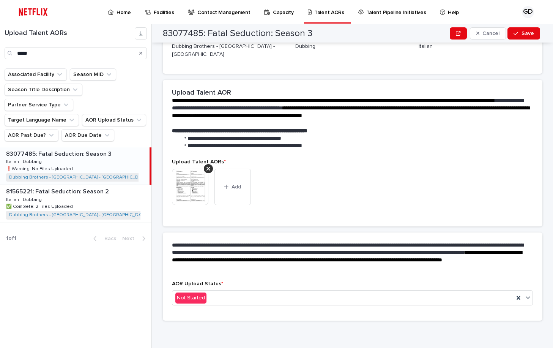
scroll to position [124, 0]
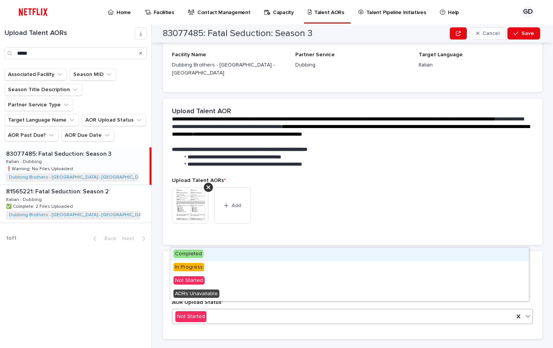
click at [207, 313] on input "text" at bounding box center [207, 316] width 1 height 6
click at [213, 252] on div "Completed" at bounding box center [350, 254] width 359 height 13
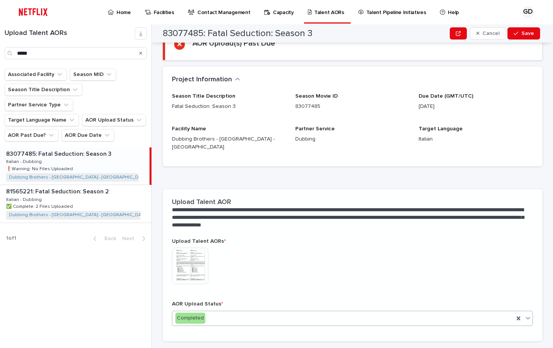
scroll to position [90, 0]
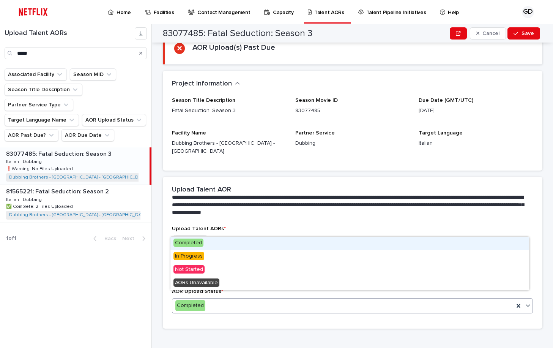
click at [227, 302] on div "Completed" at bounding box center [343, 305] width 342 height 13
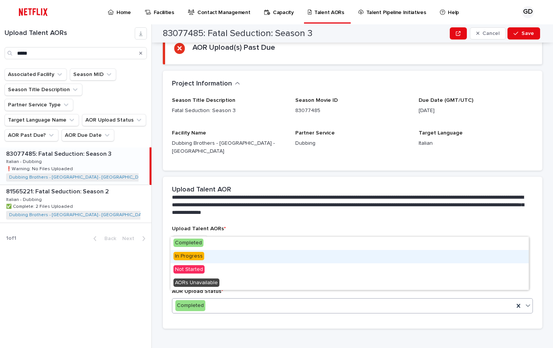
click at [217, 260] on div "In Progress" at bounding box center [350, 256] width 359 height 13
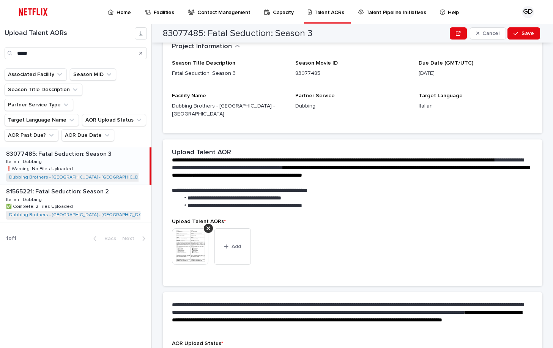
scroll to position [134, 0]
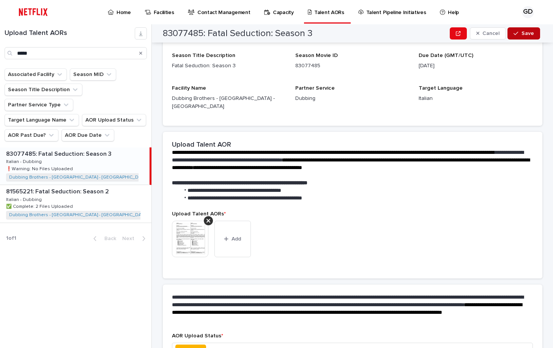
click at [517, 34] on icon "button" at bounding box center [516, 33] width 5 height 5
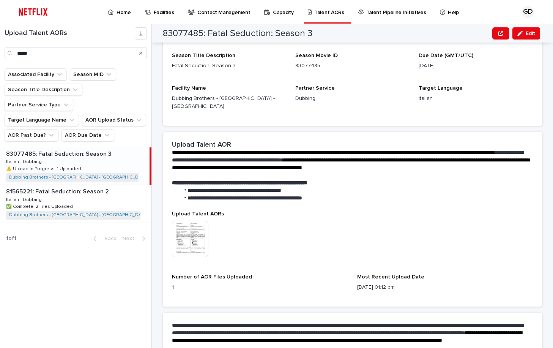
scroll to position [151, 0]
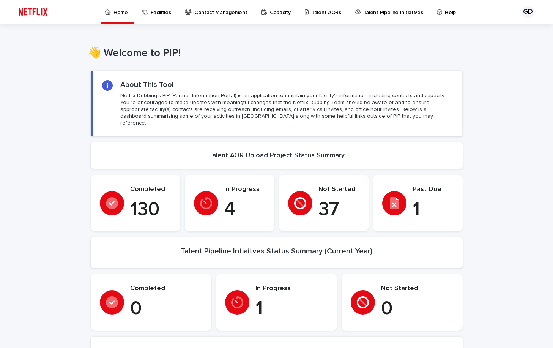
click at [318, 13] on p "Talent AORs" at bounding box center [326, 8] width 30 height 16
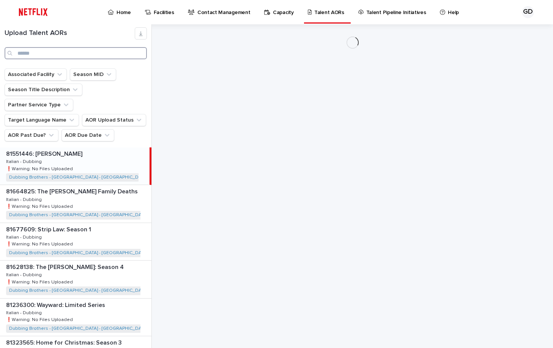
click at [82, 55] on input "Search" at bounding box center [76, 53] width 142 height 12
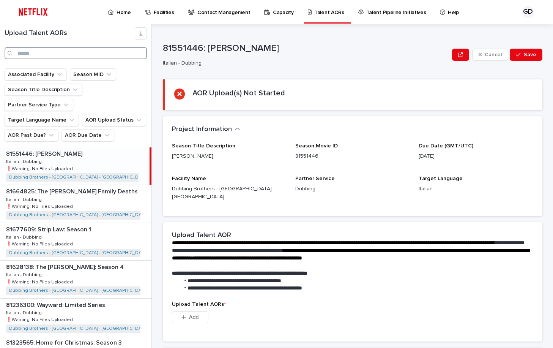
click at [84, 54] on input "Search" at bounding box center [76, 53] width 142 height 12
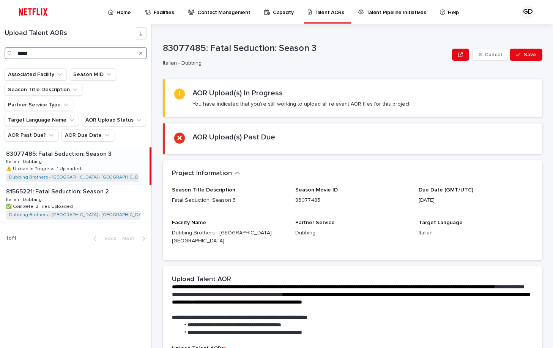
type input "*****"
click at [92, 161] on div "83077485: Fatal Seduction: Season 3 83077485: Fatal Seduction: Season 3 Italian…" at bounding box center [75, 165] width 150 height 37
click at [144, 52] on div "Search" at bounding box center [141, 53] width 12 height 12
click at [142, 54] on icon "Search" at bounding box center [140, 53] width 3 height 5
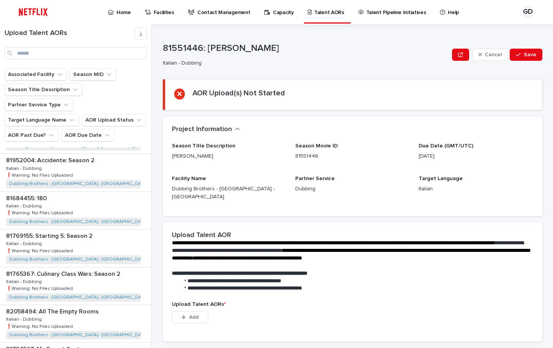
scroll to position [874, 0]
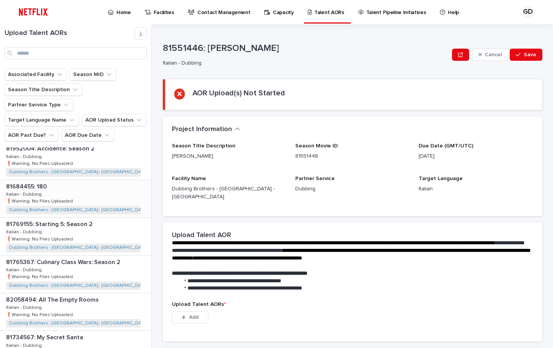
click at [90, 183] on p at bounding box center [77, 186] width 142 height 7
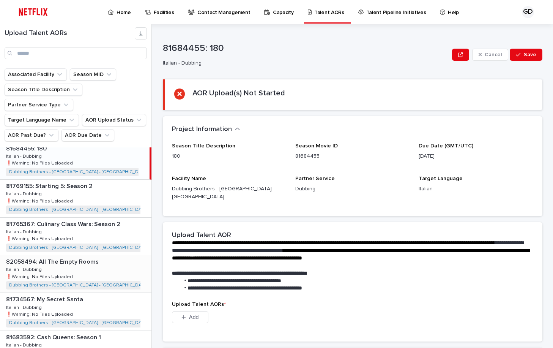
scroll to position [942, 0]
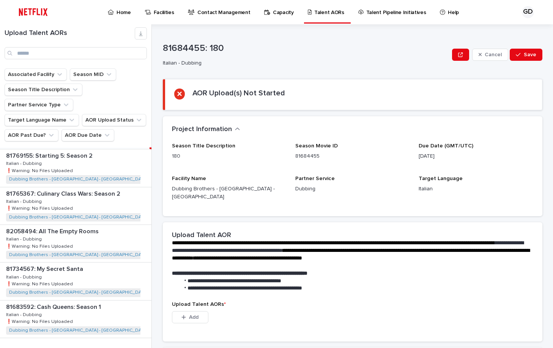
click at [130, 348] on span "Next" at bounding box center [130, 353] width 17 height 5
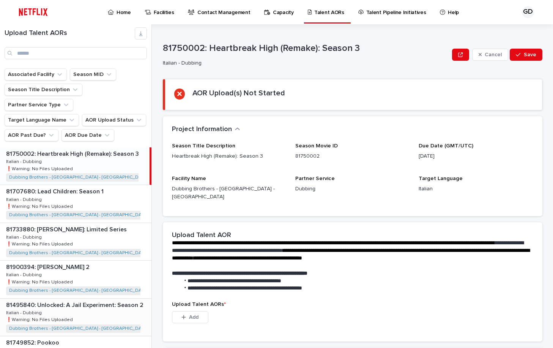
scroll to position [114, 0]
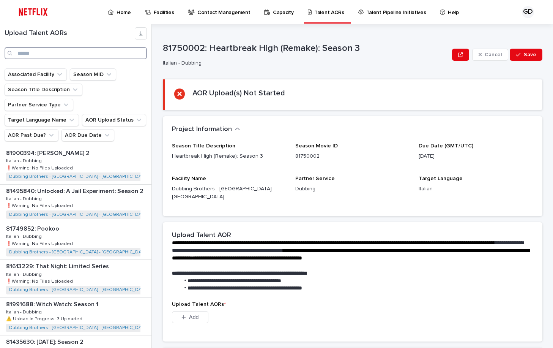
click at [90, 51] on input "Search" at bounding box center [76, 53] width 142 height 12
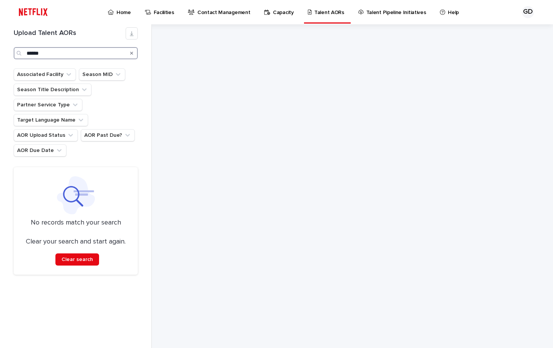
click at [87, 51] on input "******" at bounding box center [76, 53] width 124 height 12
click at [67, 54] on input "*****" at bounding box center [76, 53] width 124 height 12
drag, startPoint x: 80, startPoint y: 52, endPoint x: 23, endPoint y: 52, distance: 57.0
click at [23, 52] on div "******" at bounding box center [76, 53] width 124 height 12
type input "******"
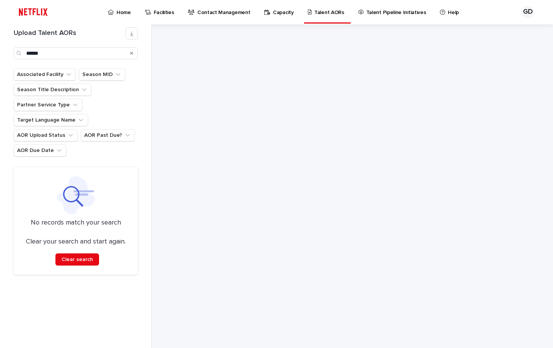
click at [131, 53] on icon "Search" at bounding box center [131, 53] width 3 height 3
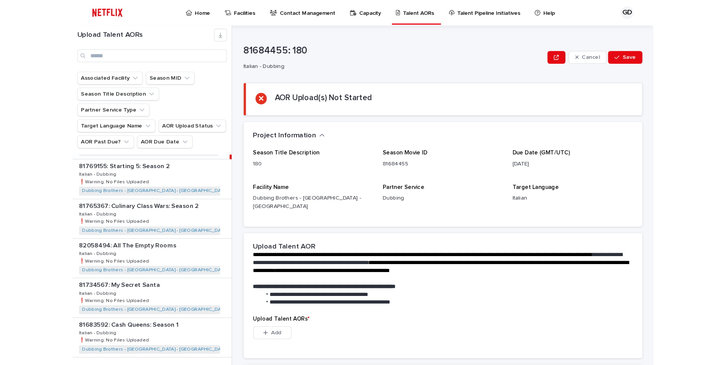
scroll to position [942, 0]
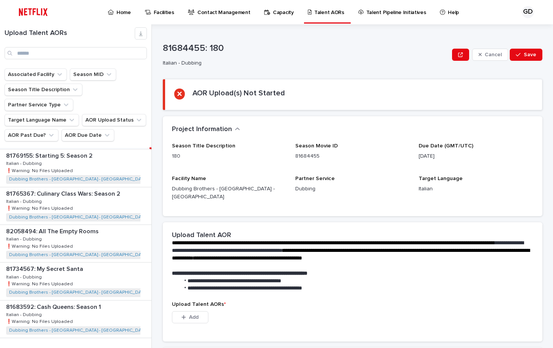
click at [124, 348] on button "Next" at bounding box center [135, 353] width 32 height 7
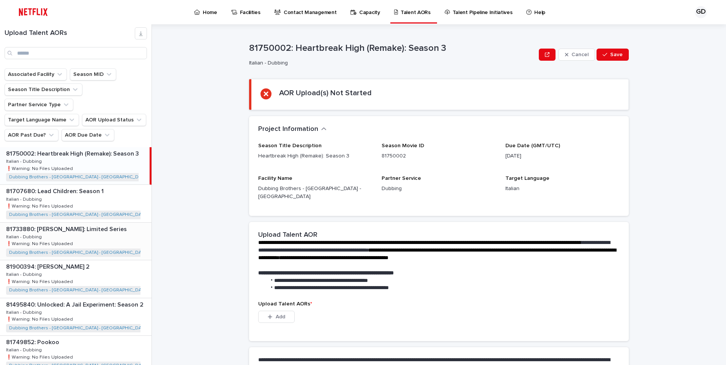
drag, startPoint x: 66, startPoint y: 220, endPoint x: 58, endPoint y: 218, distance: 8.8
click at [66, 223] on div "81733880: Ángela: Limited Series 81733880: Ángela: Limited Series Italian - Dub…" at bounding box center [76, 241] width 152 height 37
